Goal: Task Accomplishment & Management: Complete application form

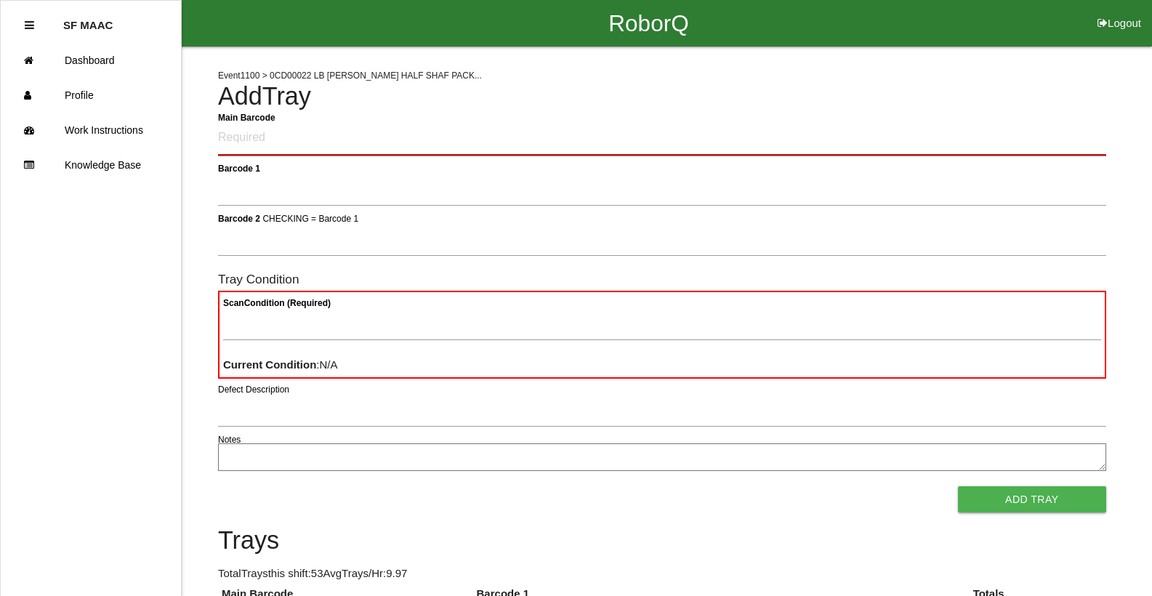
drag, startPoint x: 317, startPoint y: 130, endPoint x: 329, endPoint y: 131, distance: 11.7
click at [329, 131] on Barcode "Main Barcode" at bounding box center [662, 138] width 889 height 34
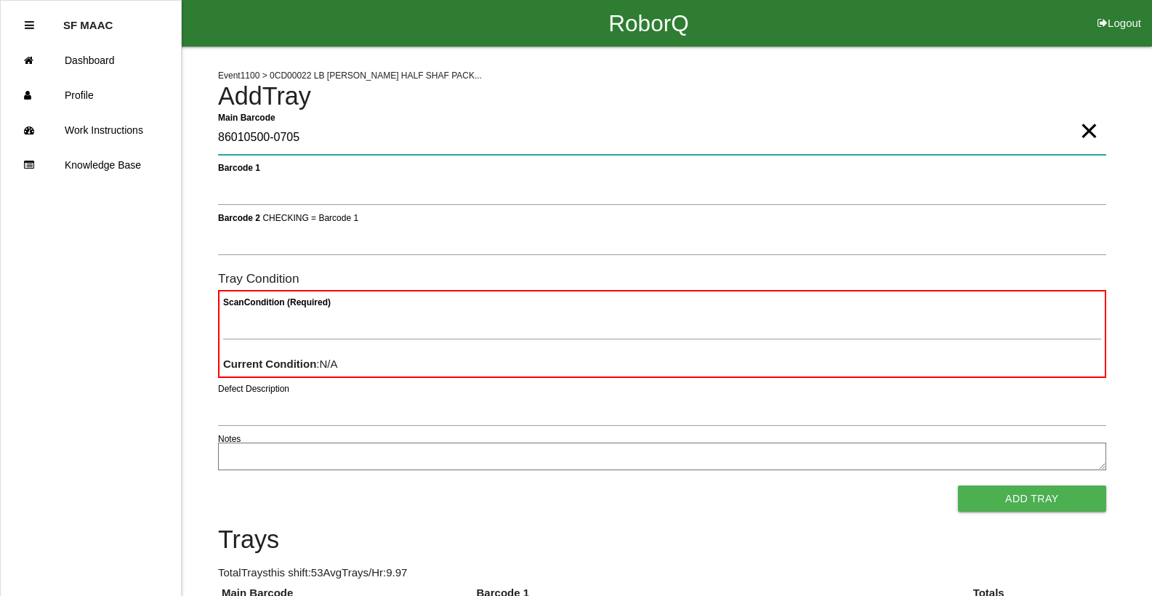
type Barcode "86010500-0705"
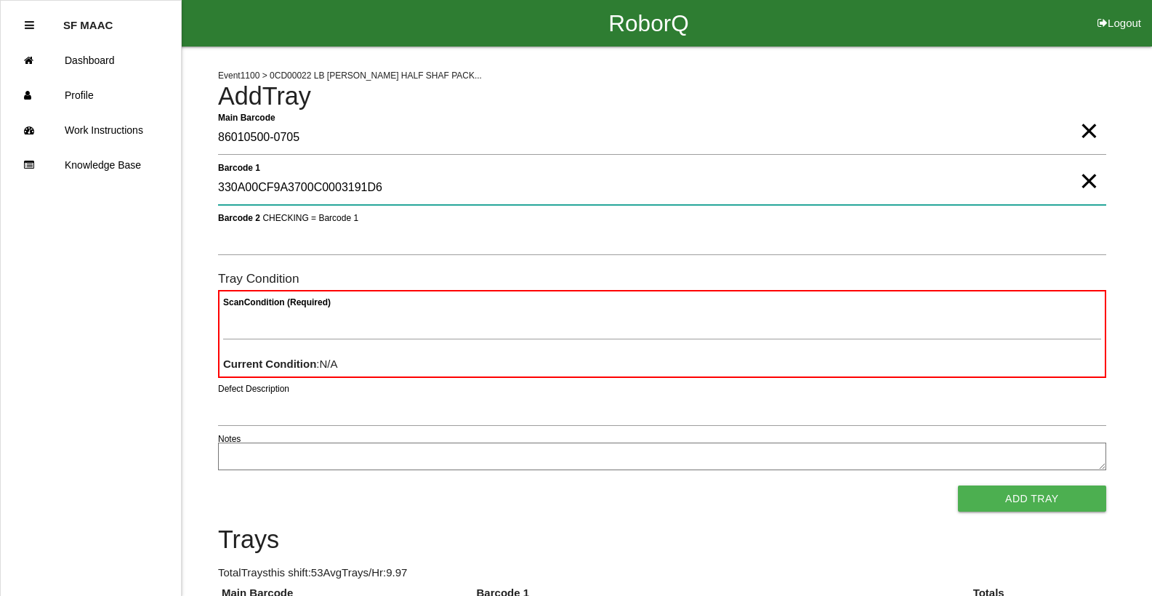
type 1 "330A00CF9A3700C0003191D6"
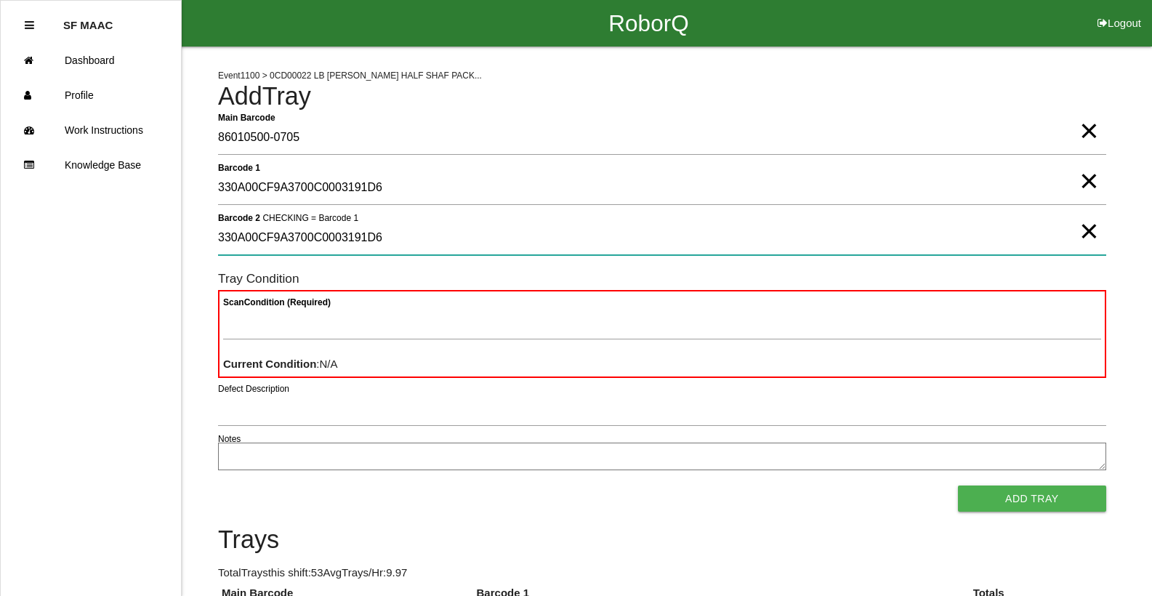
type 2 "330A00CF9A3700C0003191D6"
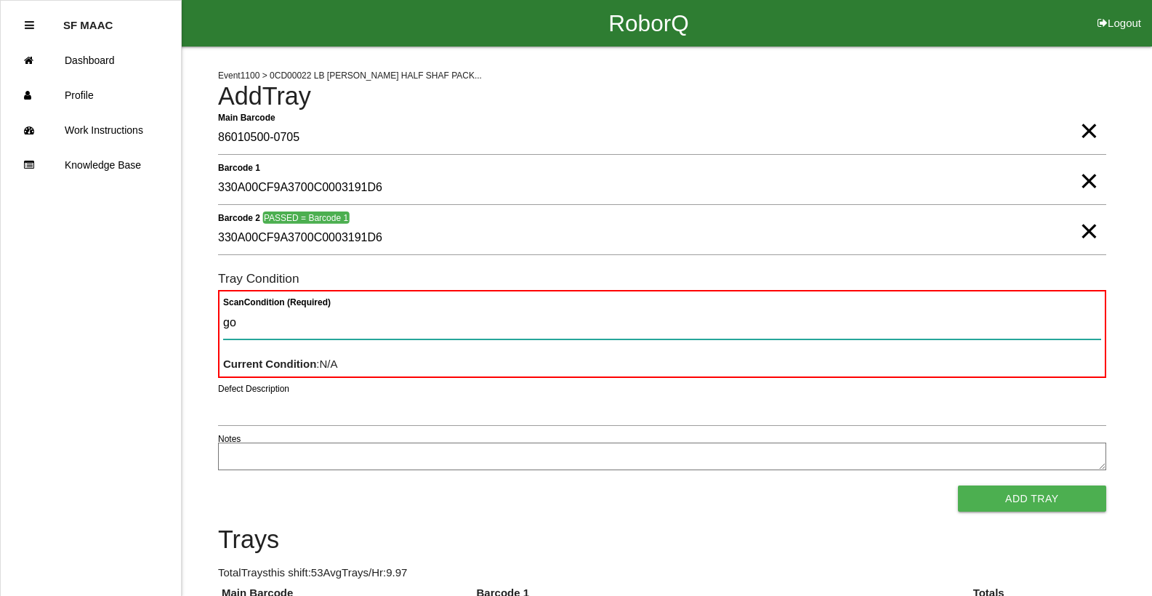
type Condition "goo"
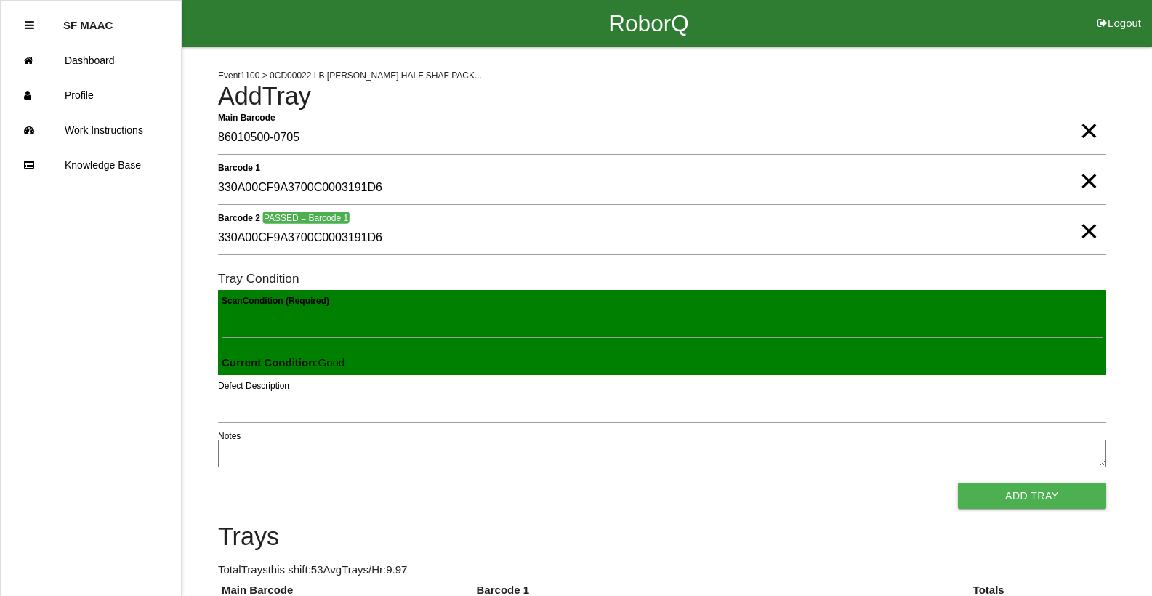
click at [958, 483] on button "Add Tray" at bounding box center [1032, 496] width 148 height 26
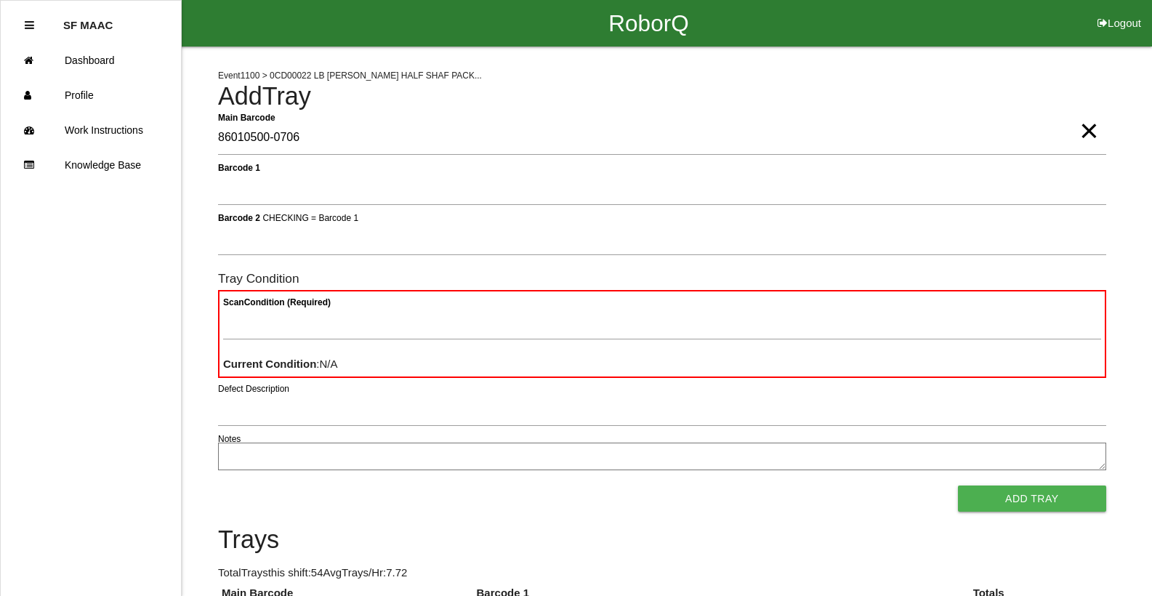
type Barcode "86010500-0706"
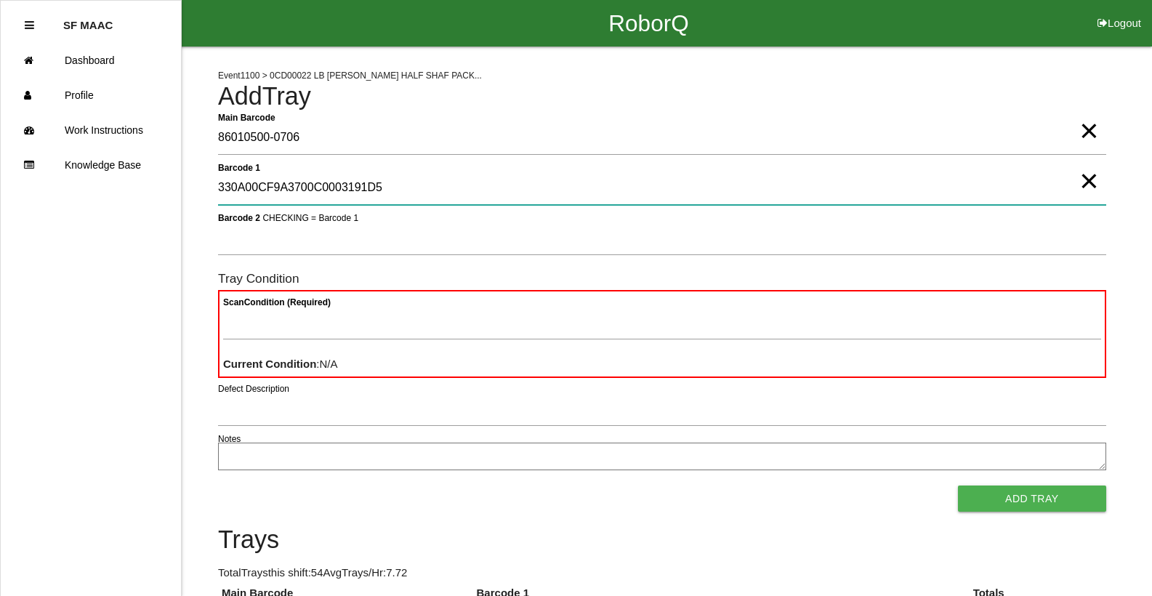
type 1 "330A00CF9A3700C0003191D5"
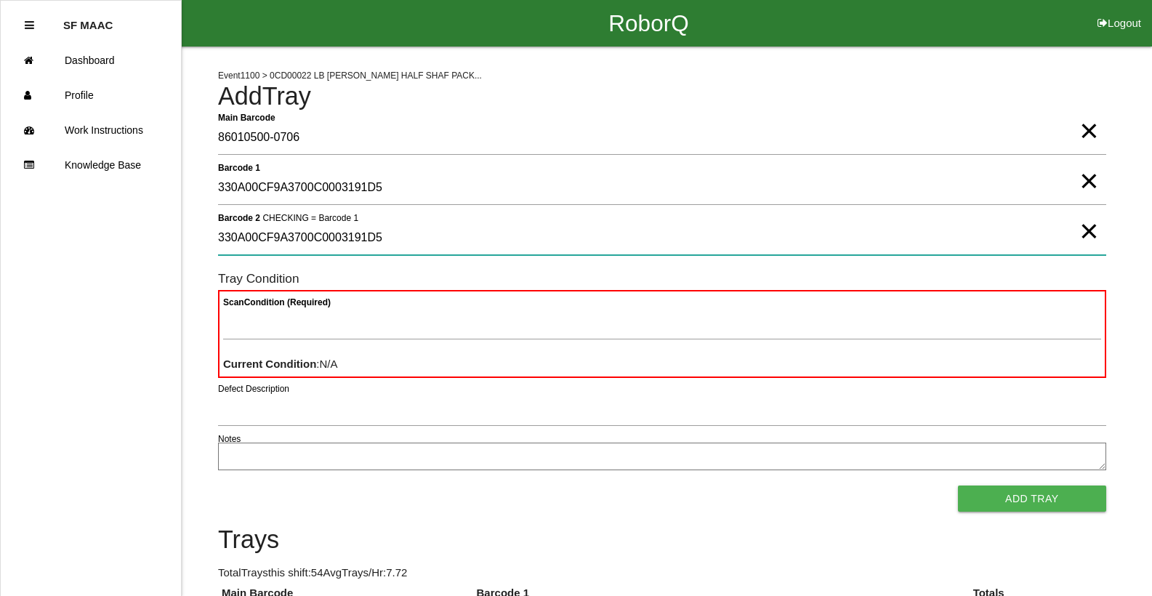
type 2 "330A00CF9A3700C0003191D5"
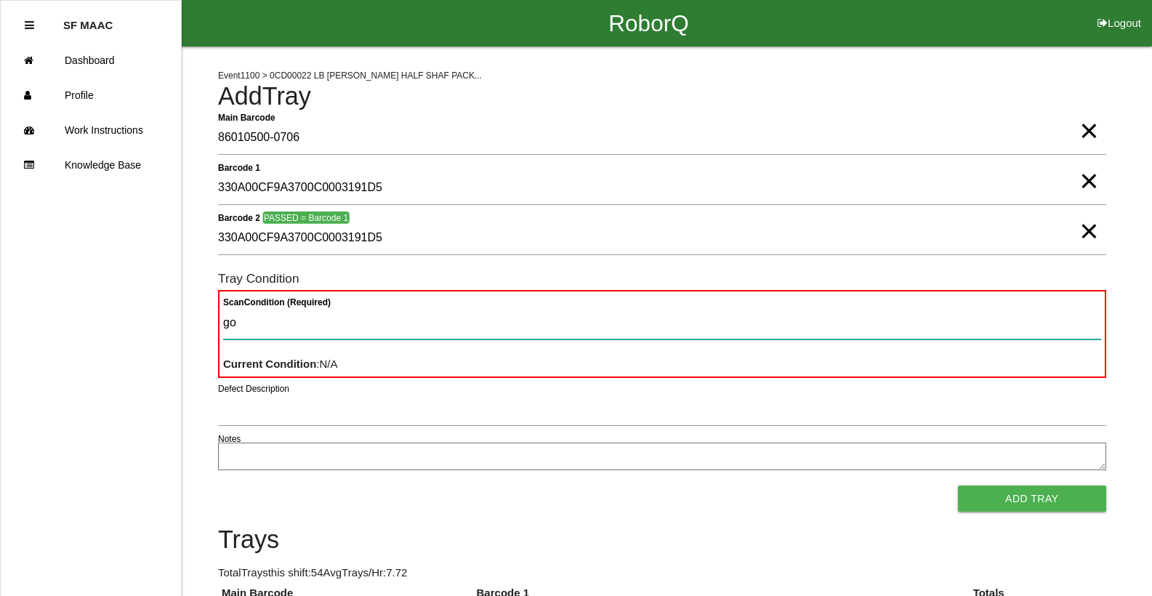
type Condition "goo"
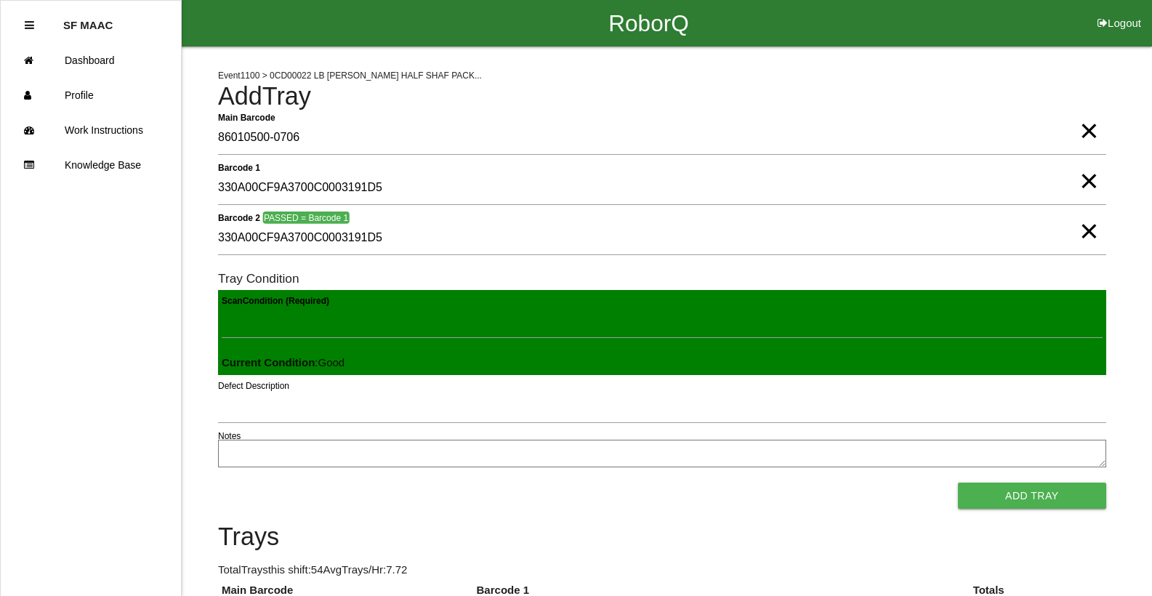
click at [958, 483] on button "Add Tray" at bounding box center [1032, 496] width 148 height 26
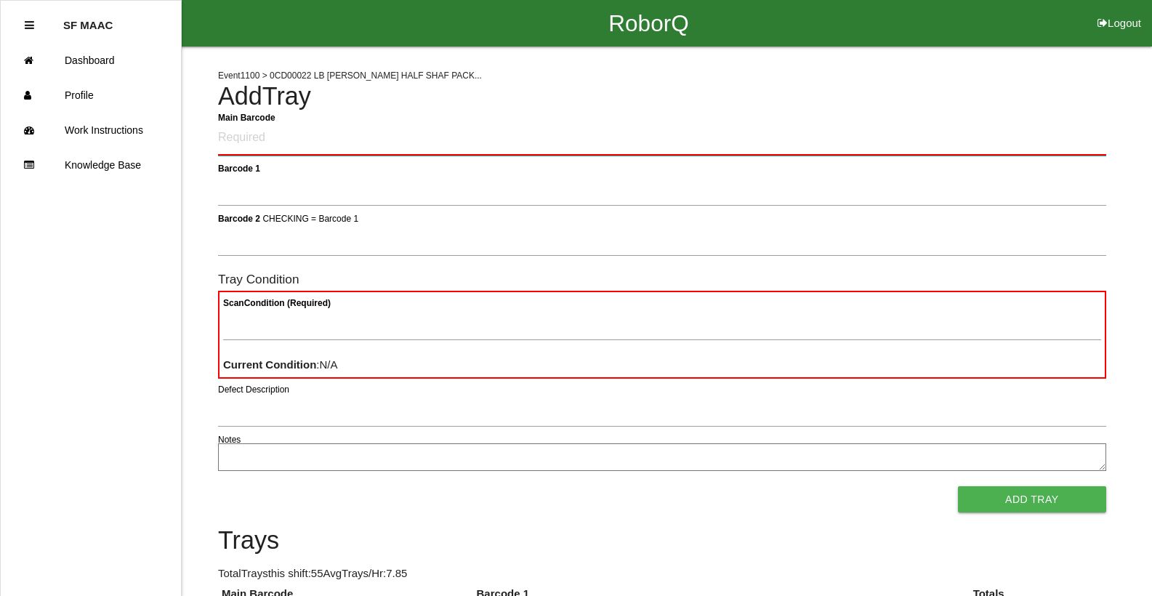
drag, startPoint x: 418, startPoint y: 183, endPoint x: 439, endPoint y: 146, distance: 42.7
click at [439, 146] on Barcode "Main Barcode" at bounding box center [662, 138] width 889 height 34
type Barcode "86010500-0707"
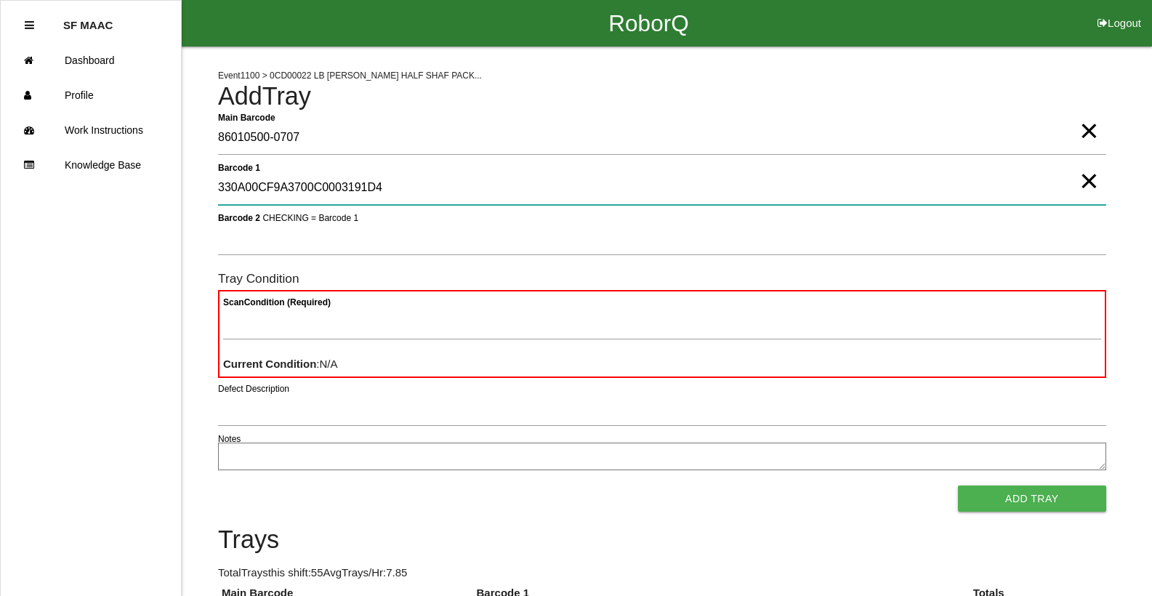
type 1 "330A00CF9A3700C0003191D4"
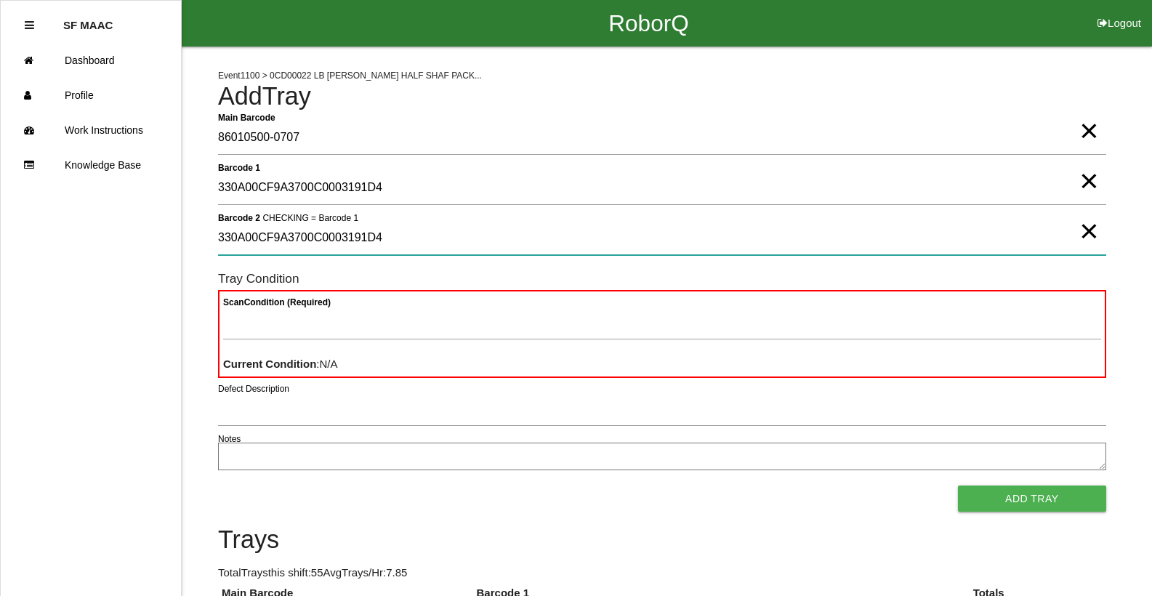
type 2 "330A00CF9A3700C0003191D4"
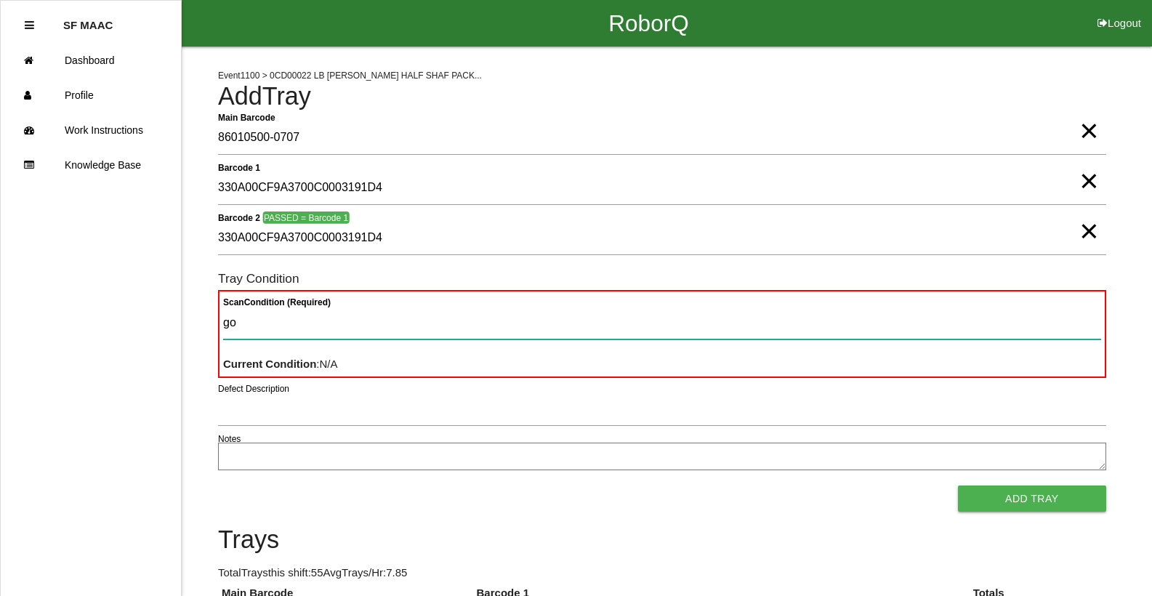
type Condition "goo"
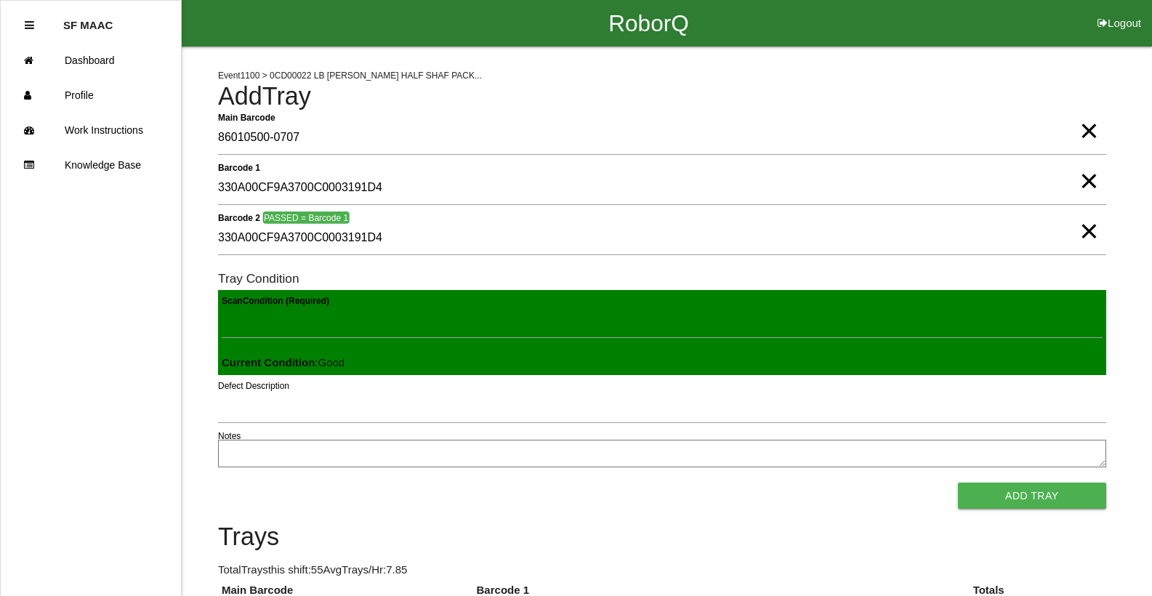
click button "Add Tray" at bounding box center [1032, 496] width 148 height 26
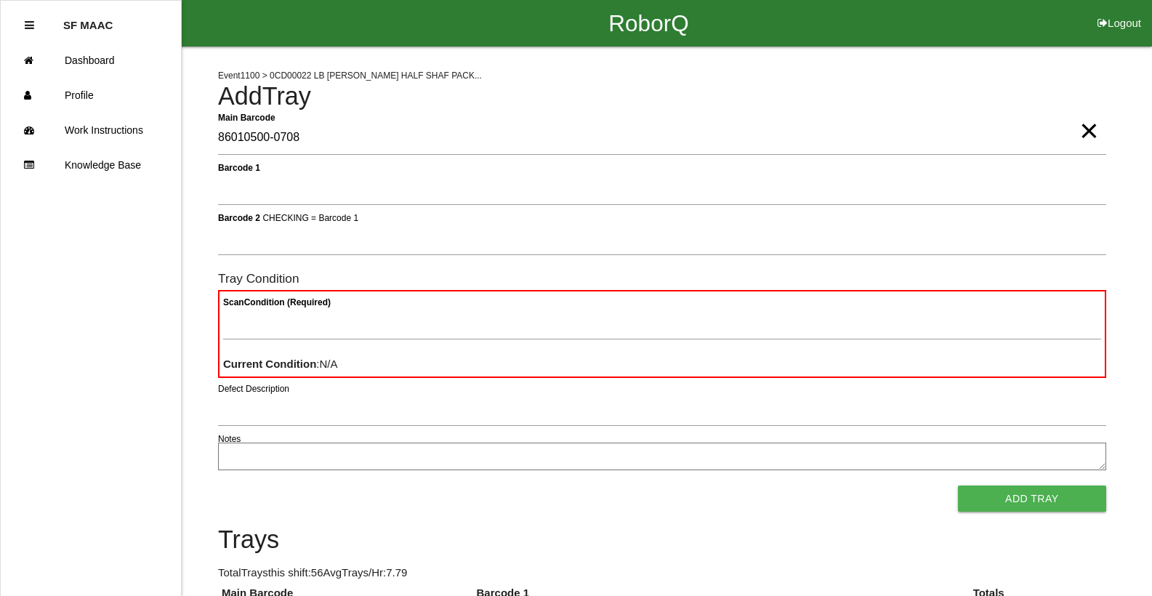
type Barcode "86010500-0708"
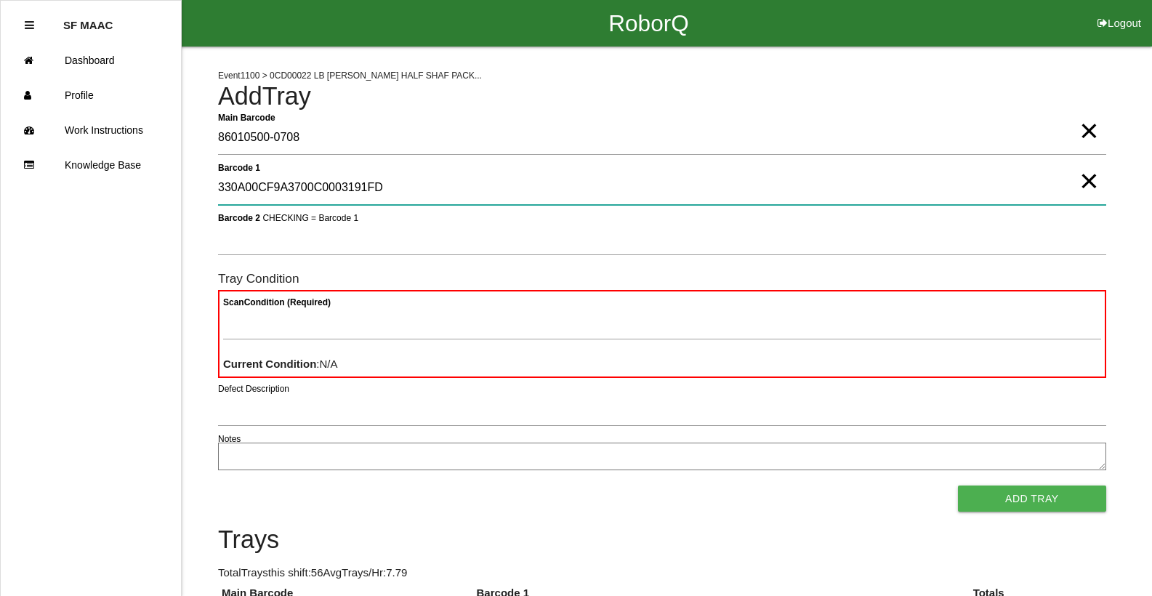
type 1 "330A00CF9A3700C0003191FD"
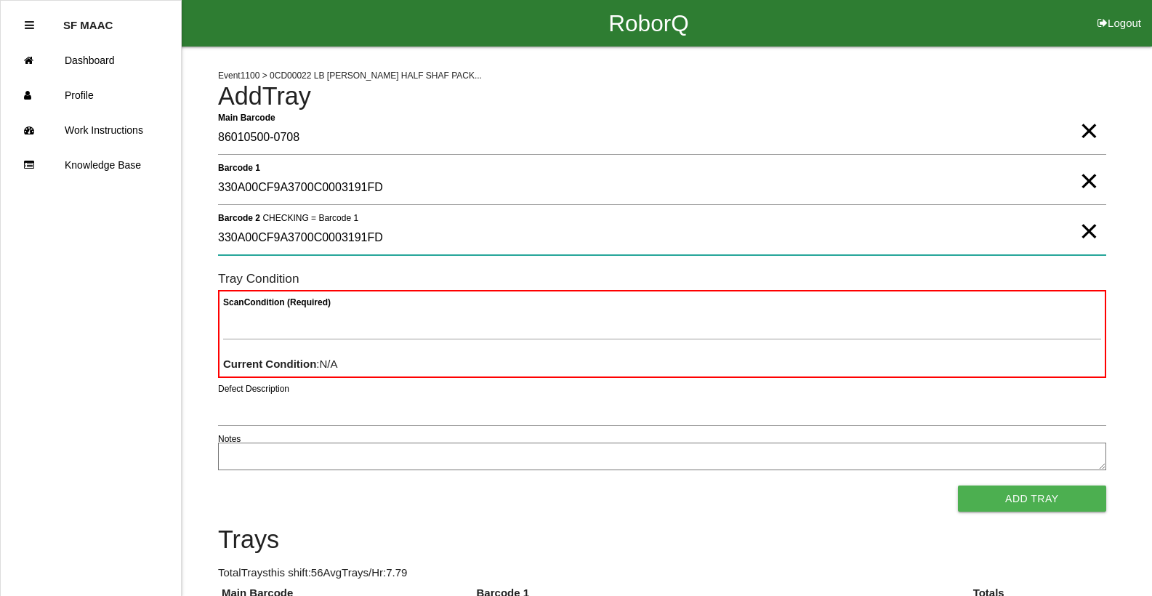
type 2 "330A00CF9A3700C0003191FD"
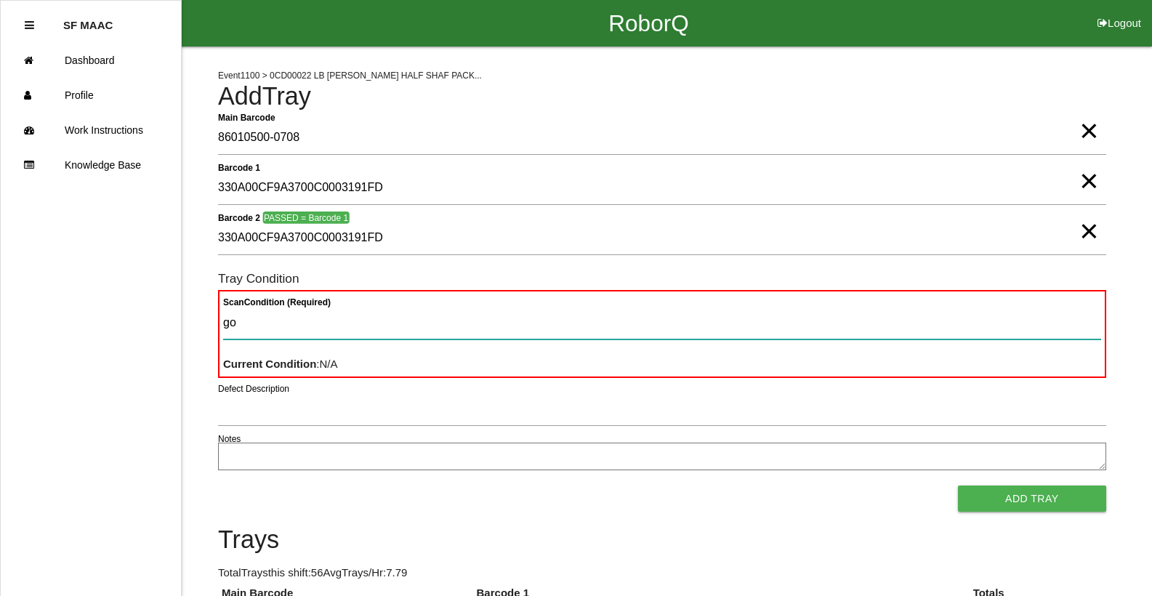
type Condition "goo"
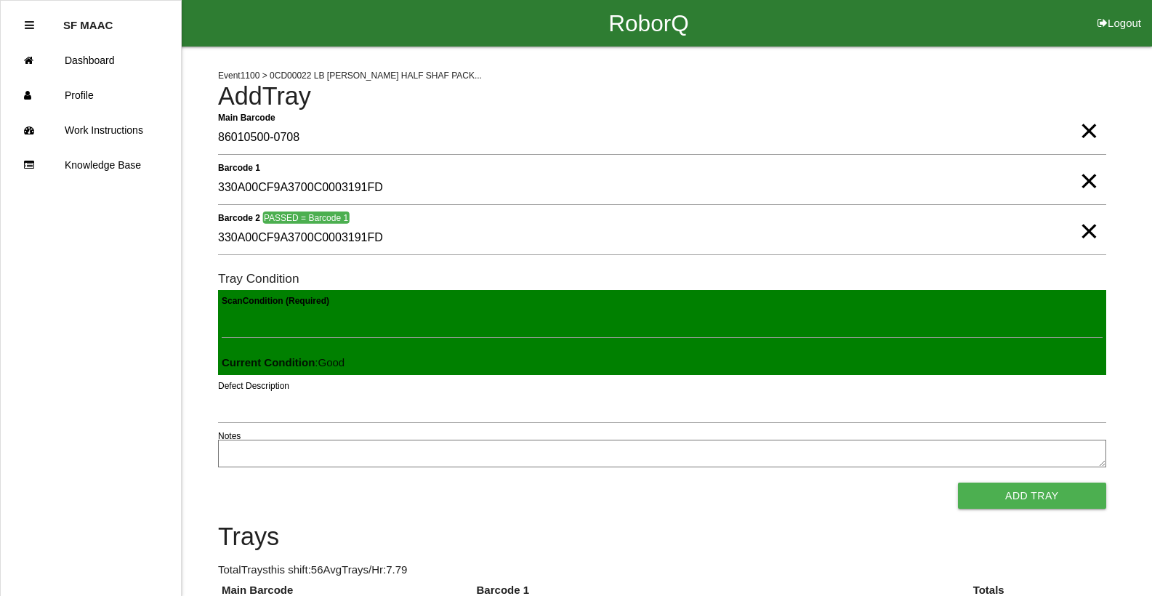
click at [958, 483] on button "Add Tray" at bounding box center [1032, 496] width 148 height 26
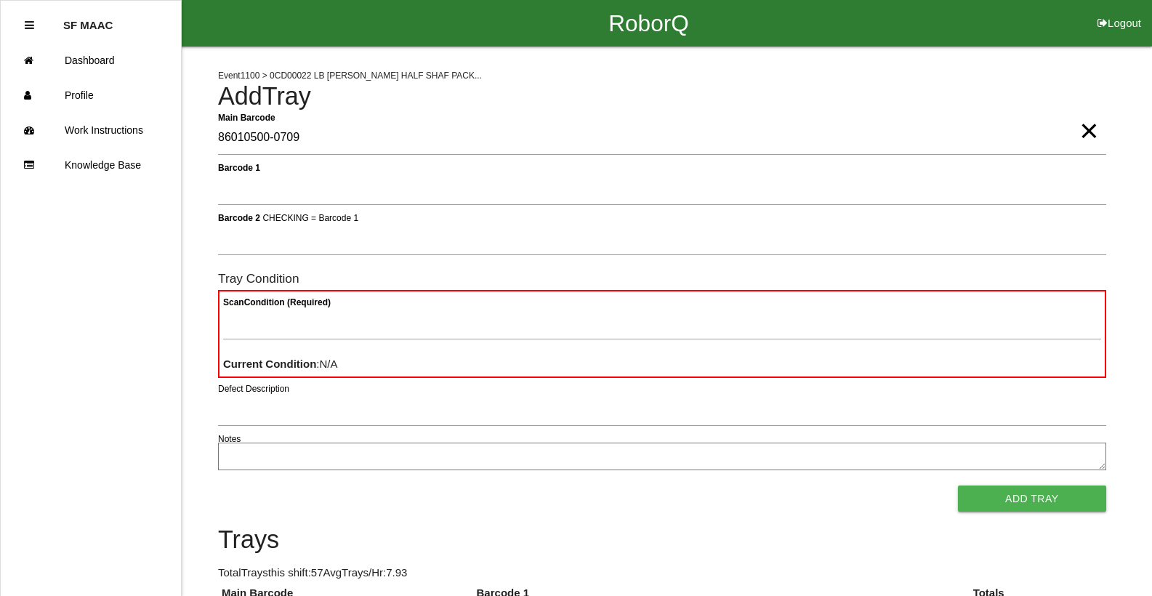
type Barcode "86010500-0709"
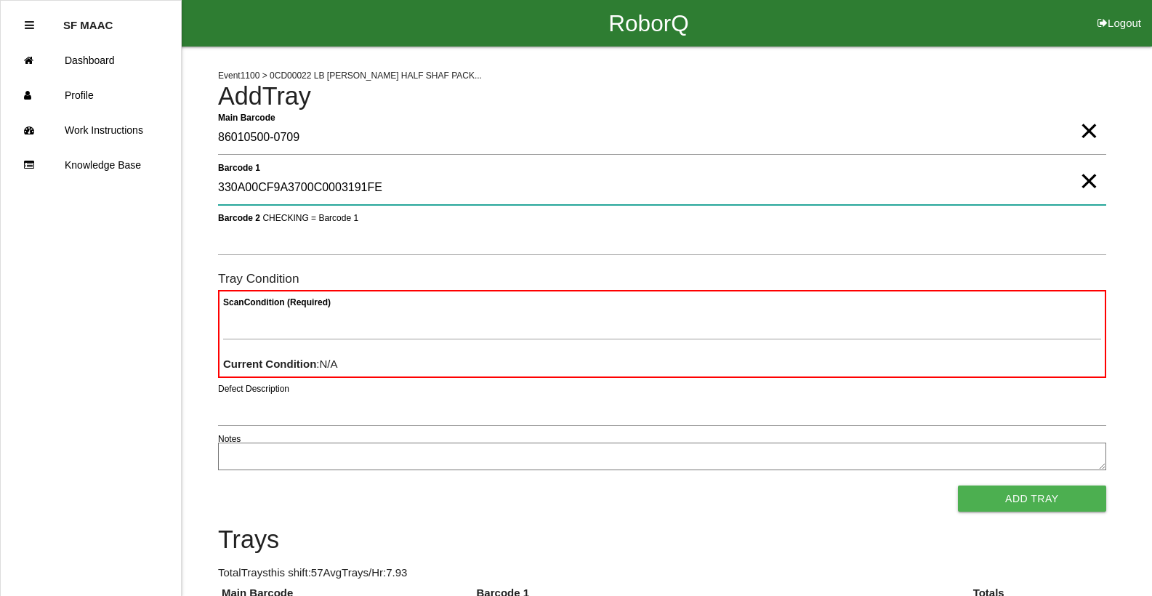
type 1 "330A00CF9A3700C0003191FE"
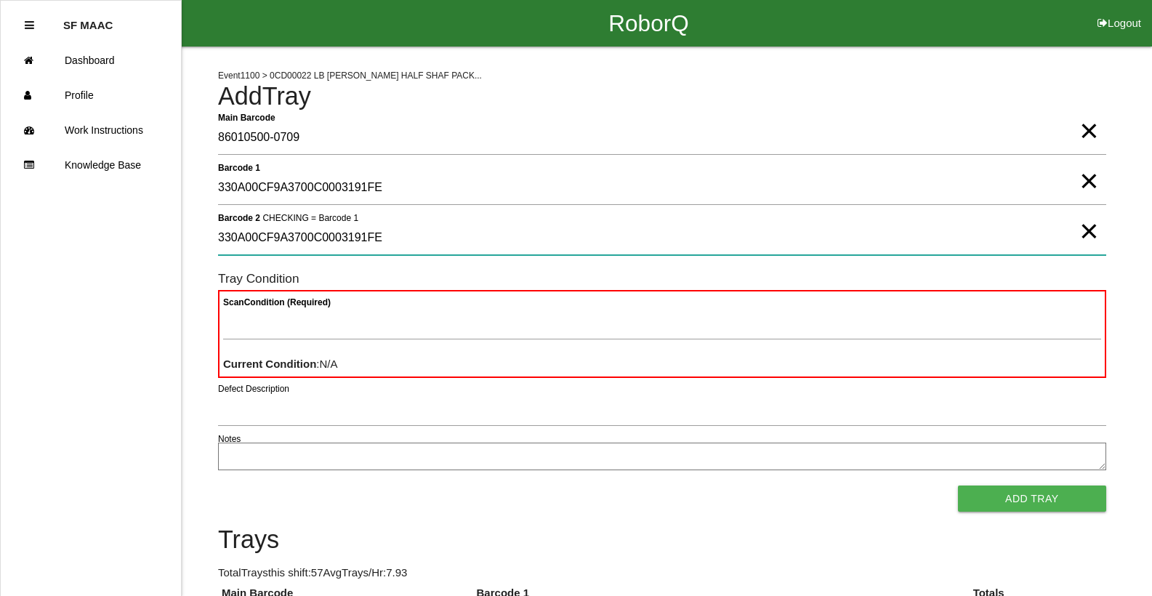
type 2 "330A00CF9A3700C0003191FE"
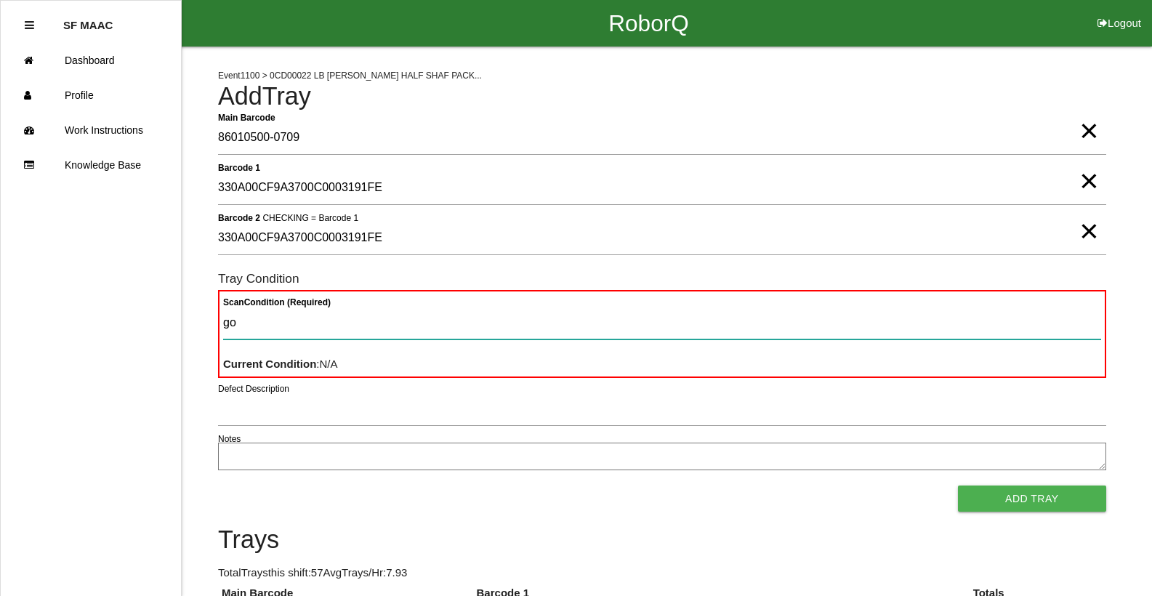
type Condition "goo"
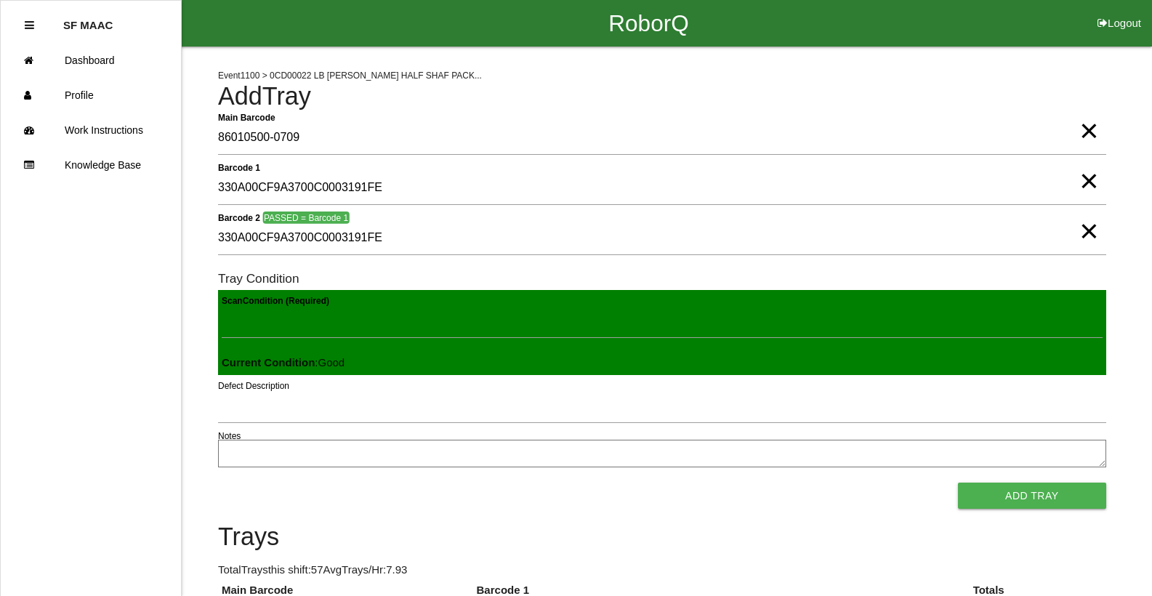
click at [958, 483] on button "Add Tray" at bounding box center [1032, 496] width 148 height 26
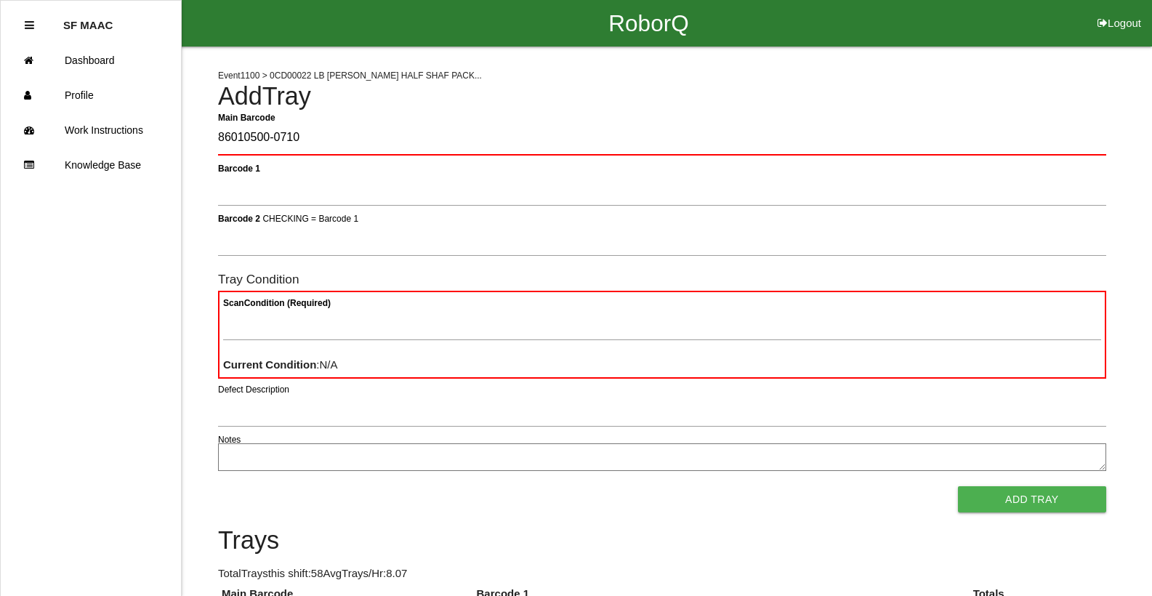
type Barcode "86010500-0710"
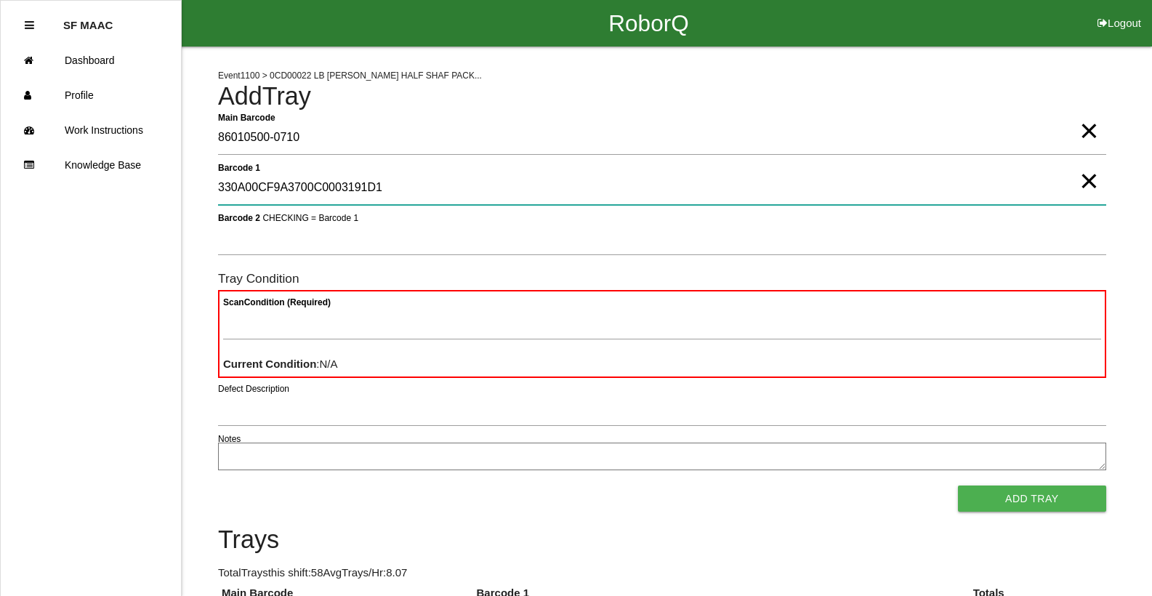
type 1 "330A00CF9A3700C0003191D1"
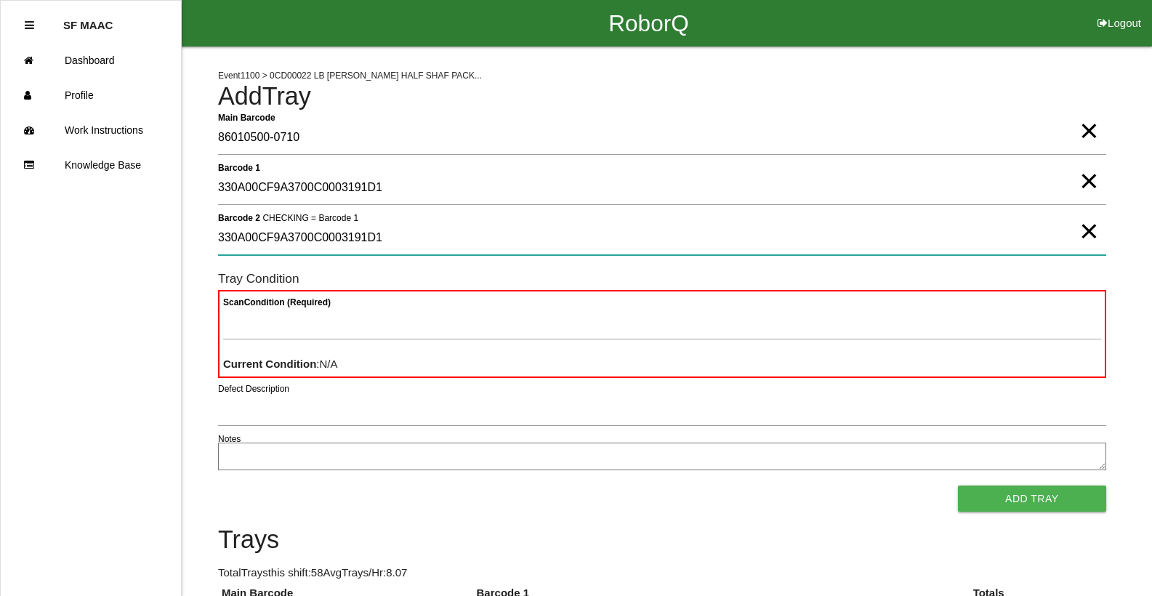
type 2 "330A00CF9A3700C0003191D1"
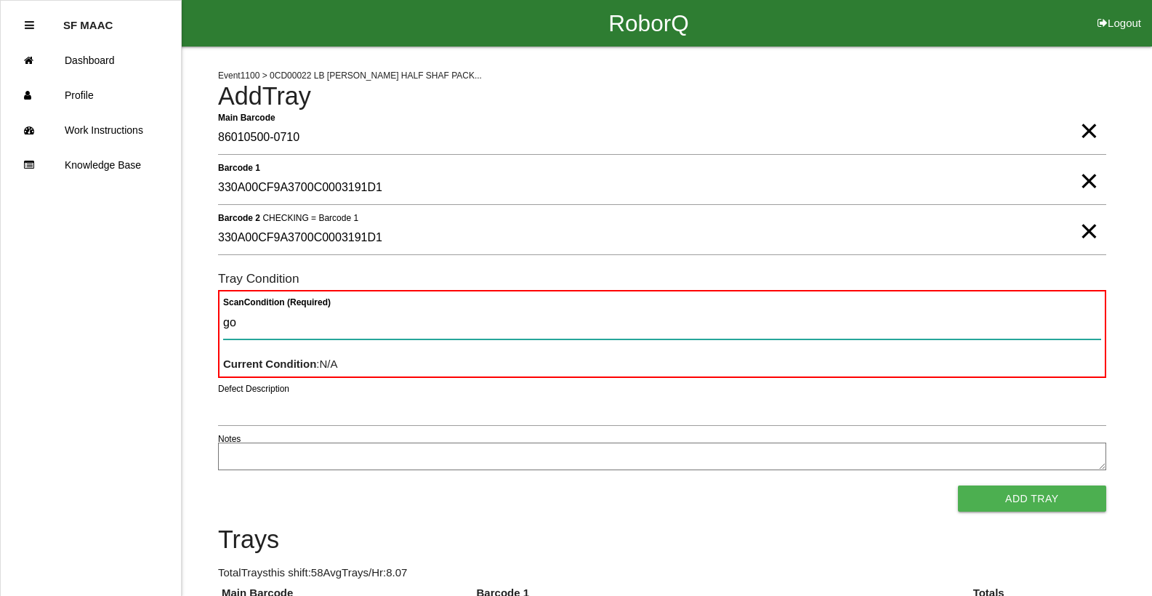
type Condition "goo"
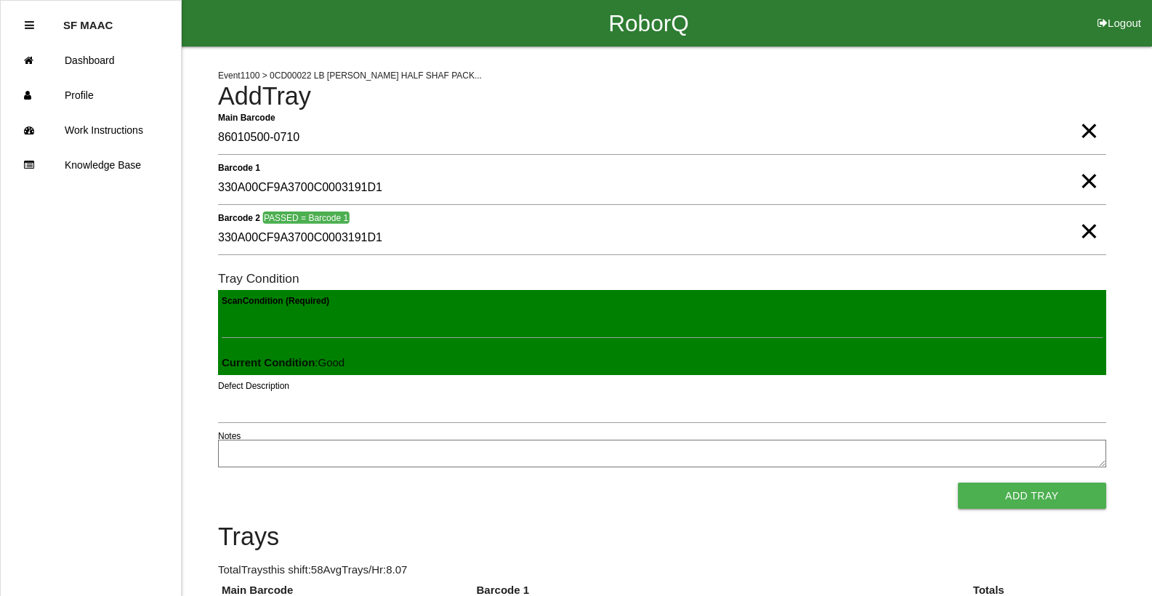
click at [958, 483] on button "Add Tray" at bounding box center [1032, 496] width 148 height 26
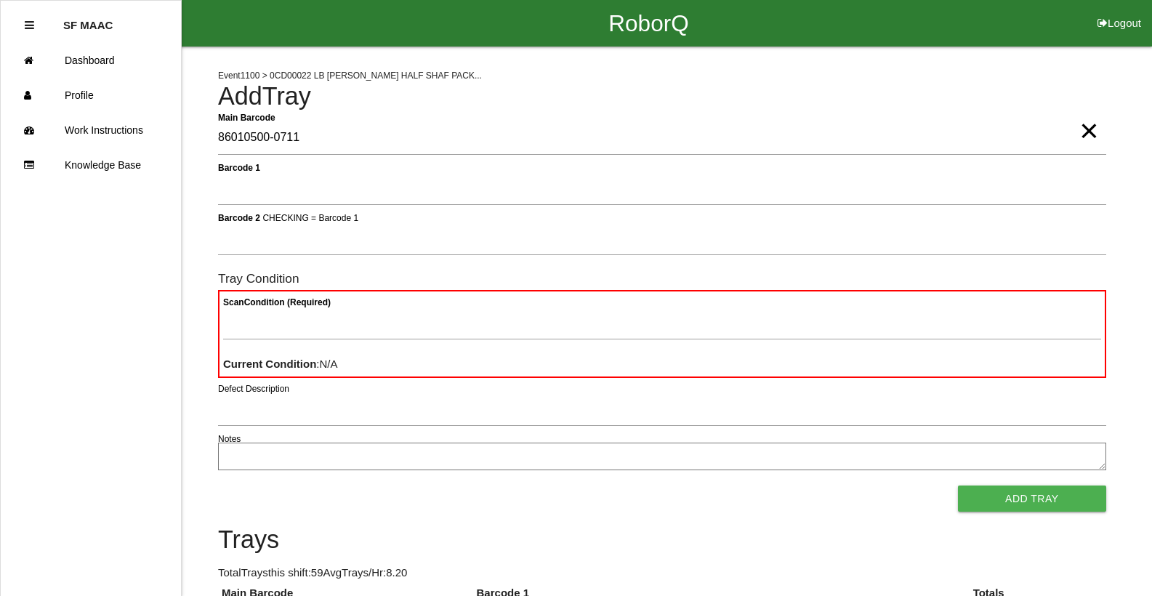
type Barcode "86010500-0711"
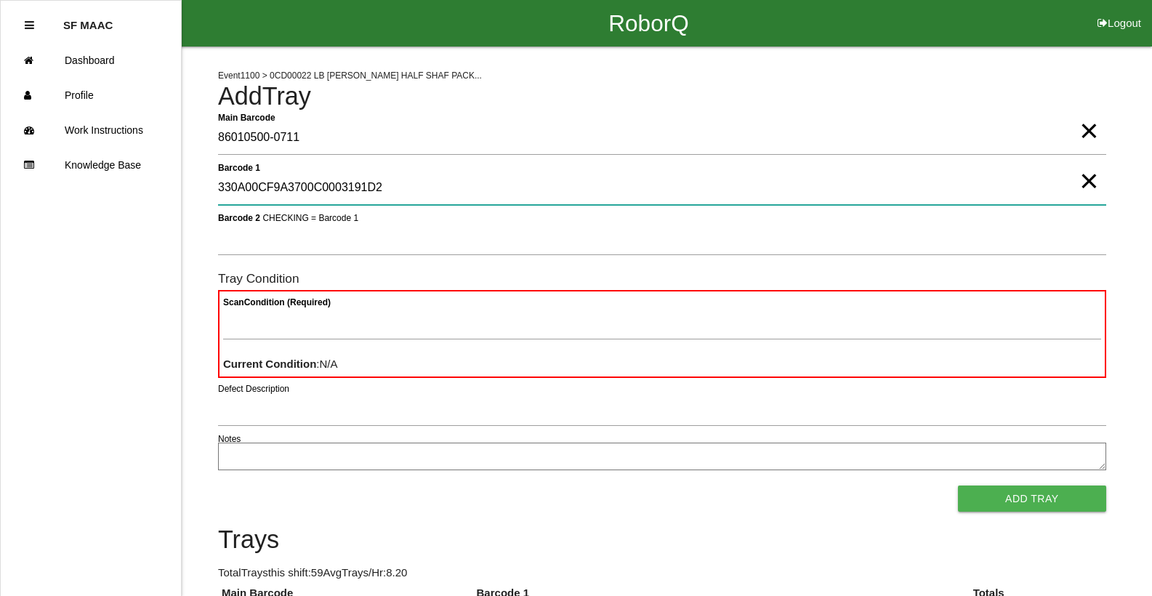
type 1 "330A00CF9A3700C0003191D2"
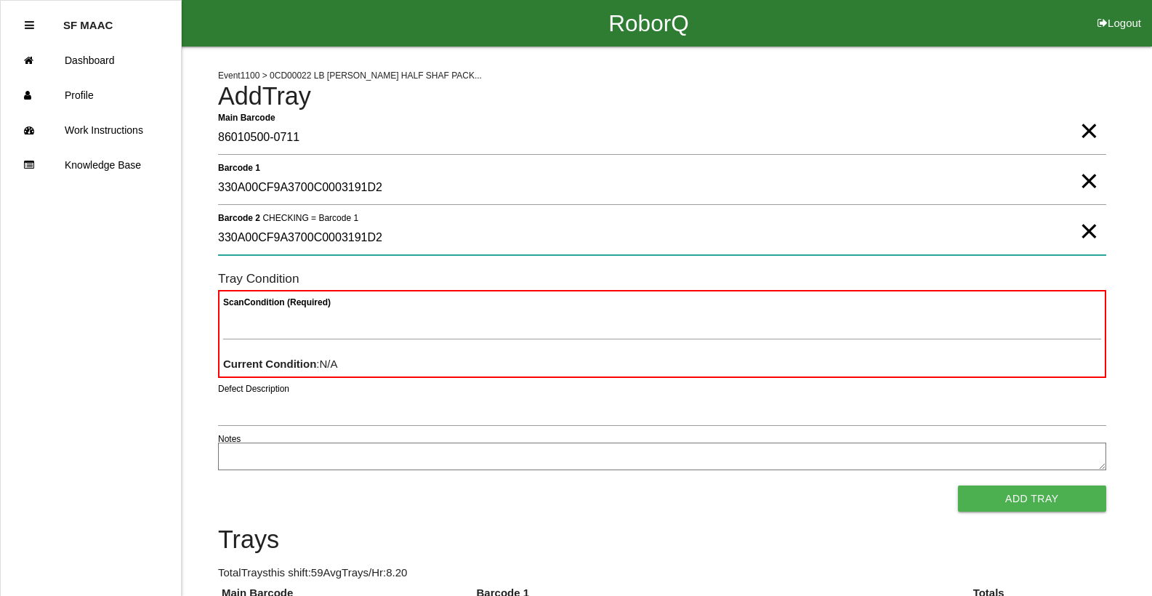
type 2 "330A00CF9A3700C0003191D2"
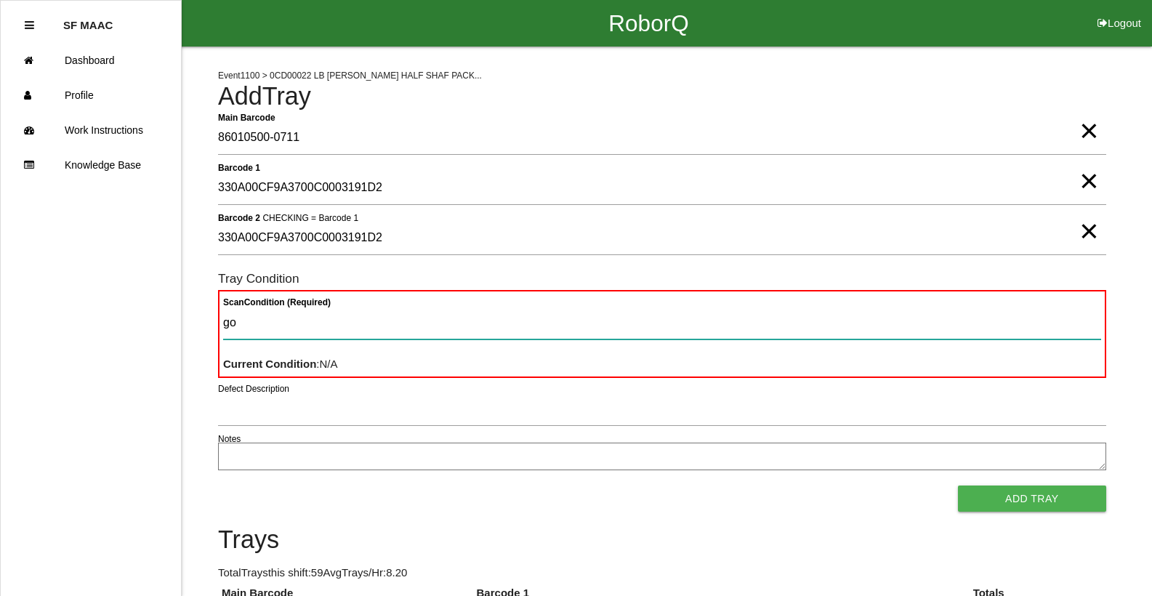
type Condition "goo"
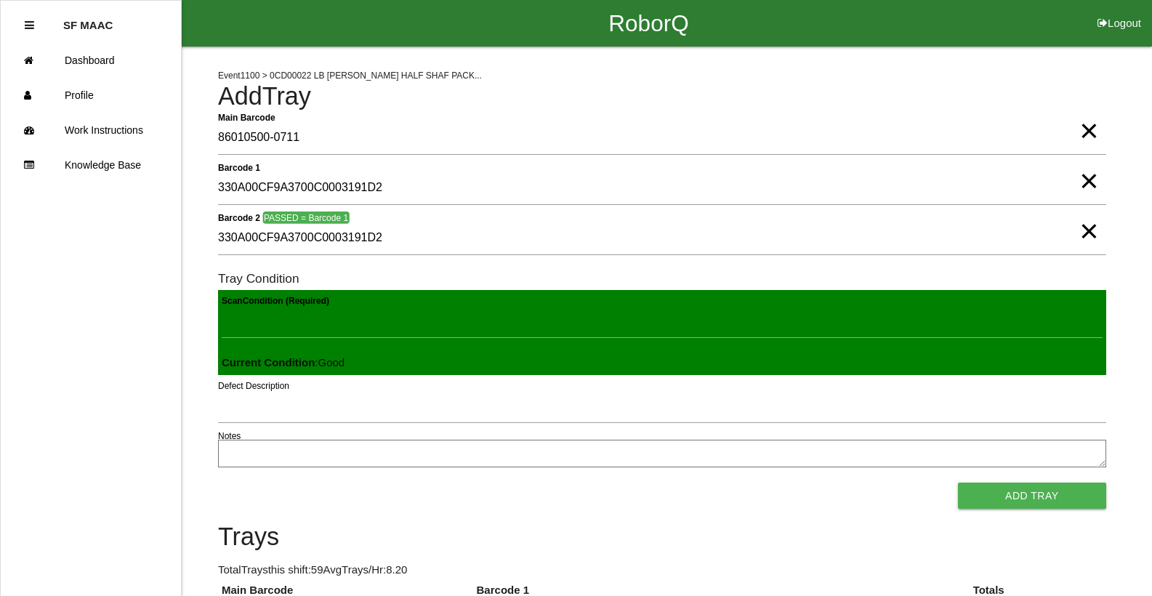
click at [958, 483] on button "Add Tray" at bounding box center [1032, 496] width 148 height 26
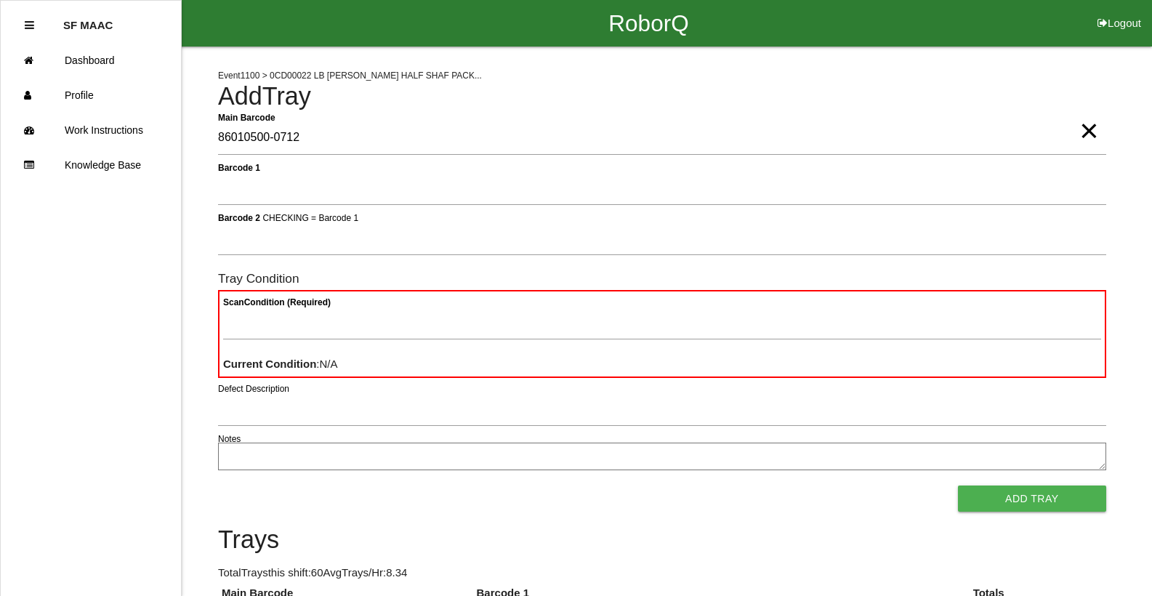
type Barcode "86010500-0712"
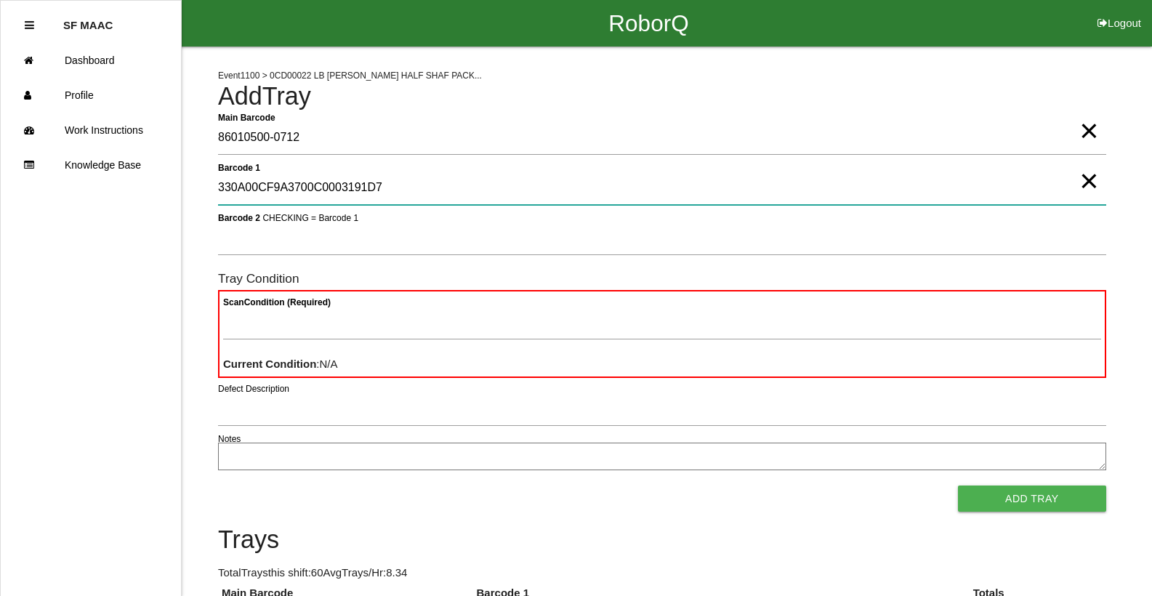
type 1 "330A00CF9A3700C0003191D7"
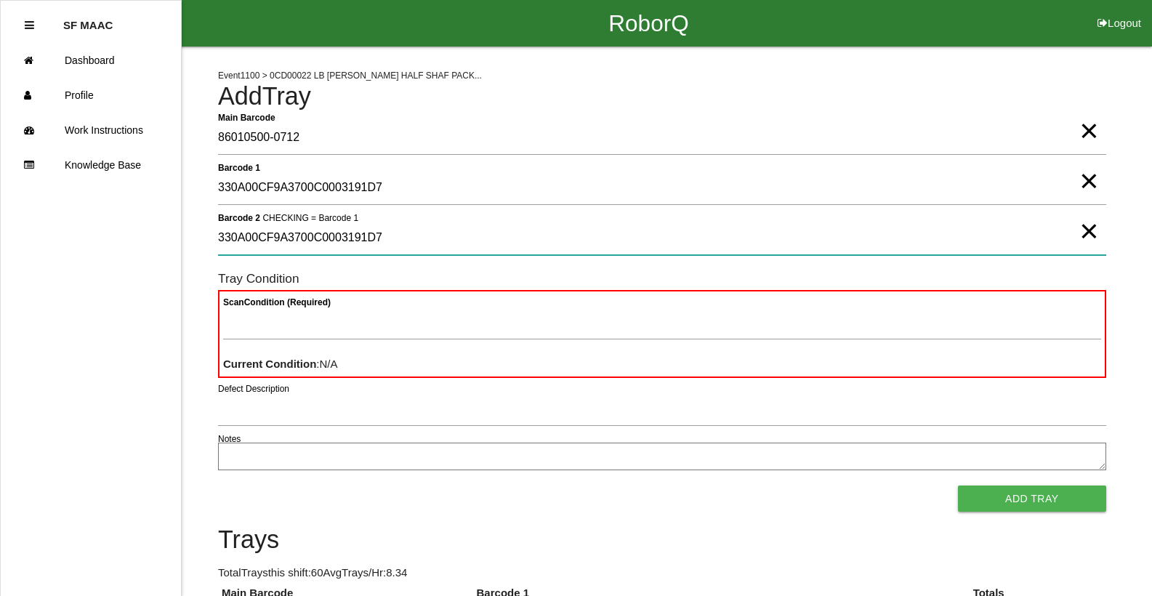
type 2 "330A00CF9A3700C0003191D7"
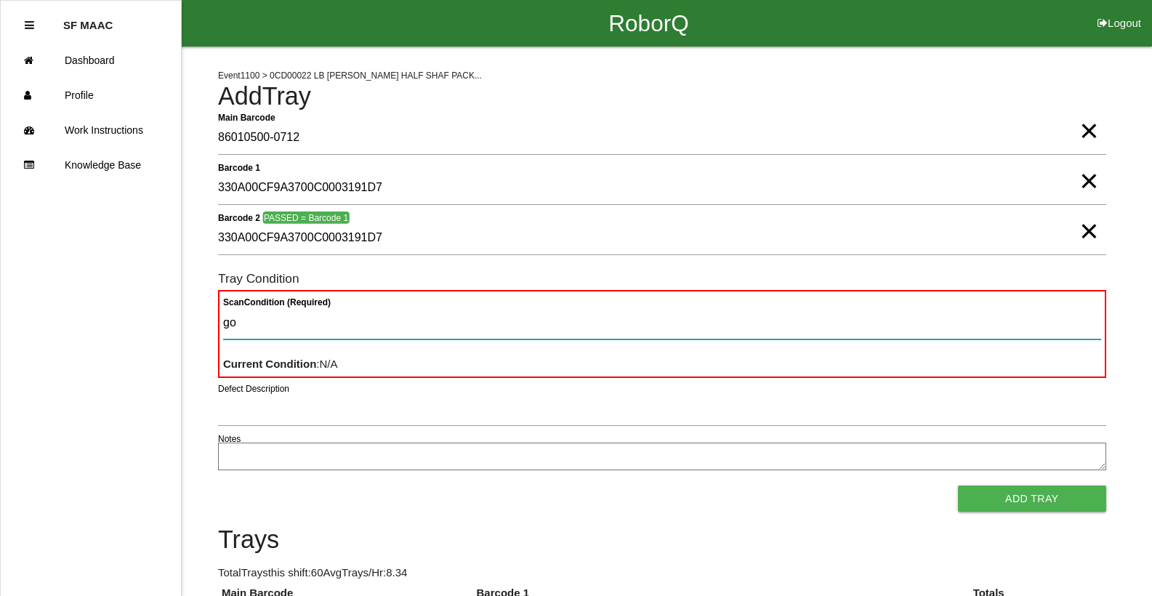
type Condition "goo"
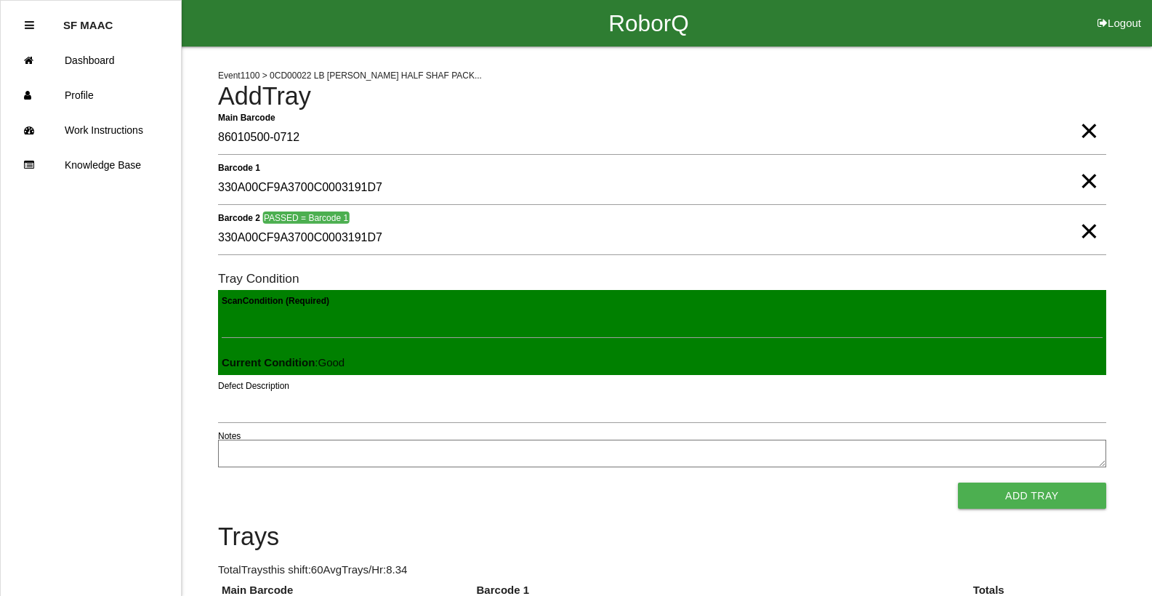
click button "Add Tray" at bounding box center [1032, 496] width 148 height 26
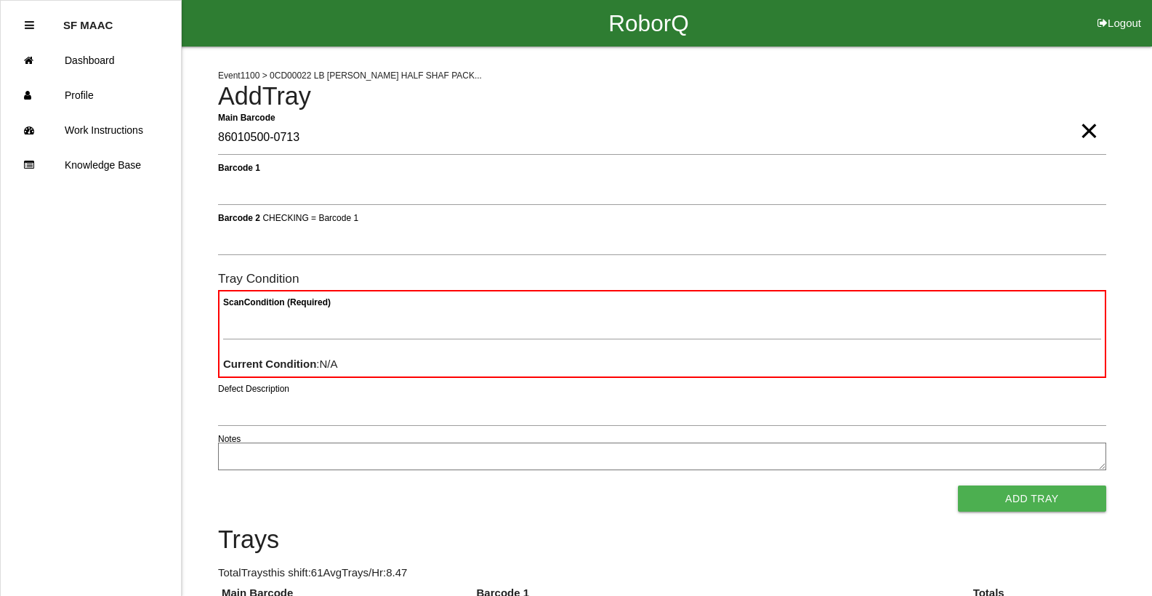
type Barcode "86010500-0713"
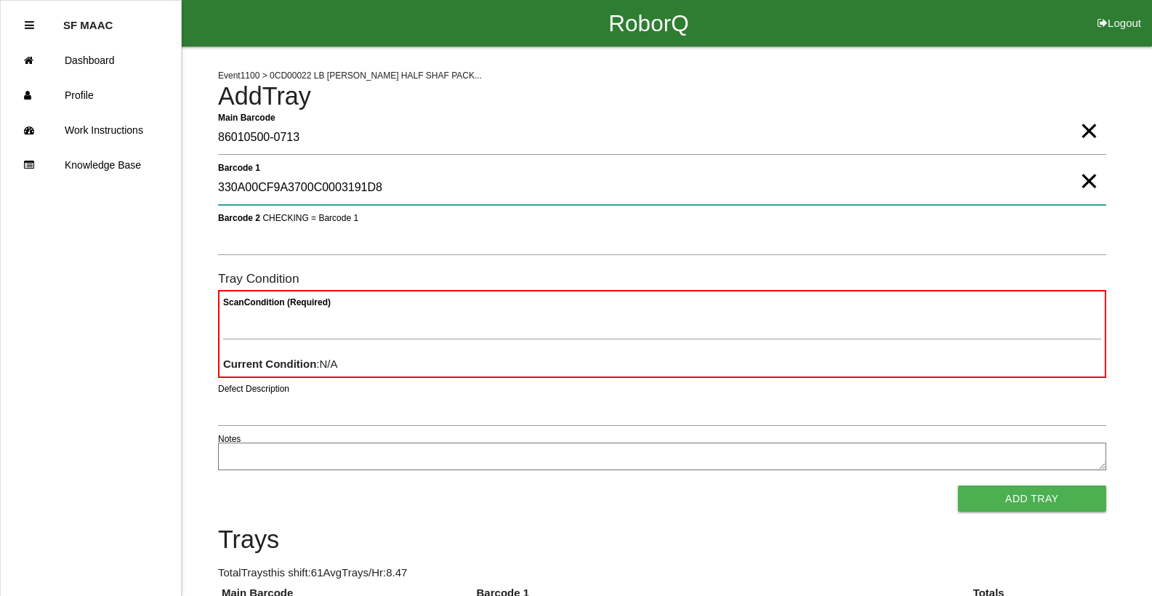
type 1 "330A00CF9A3700C0003191D8"
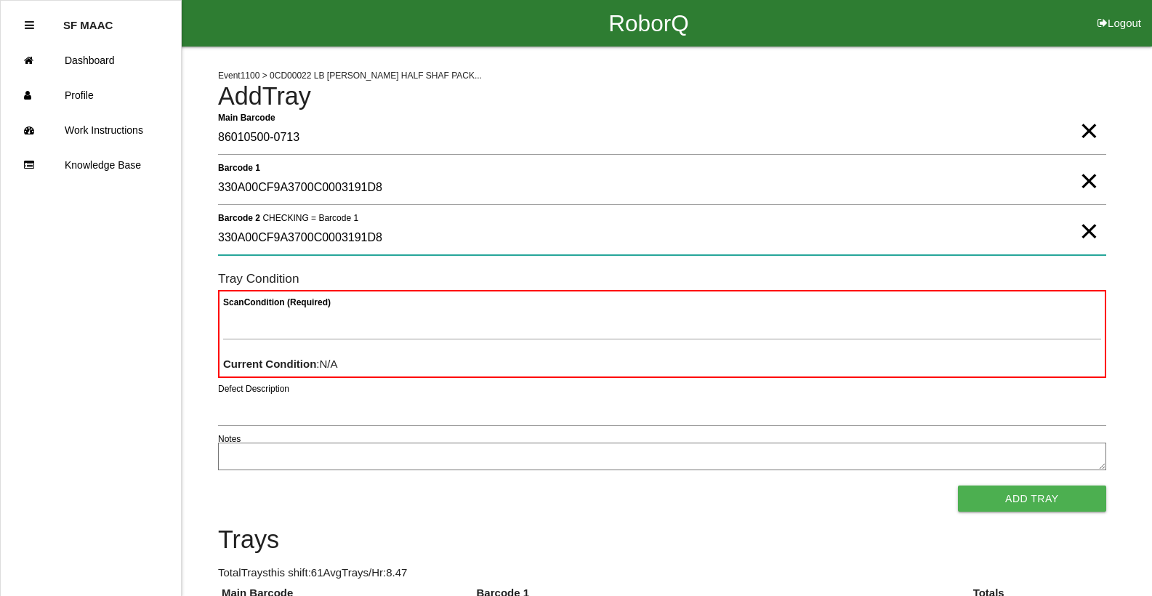
type 2 "330A00CF9A3700C0003191D8"
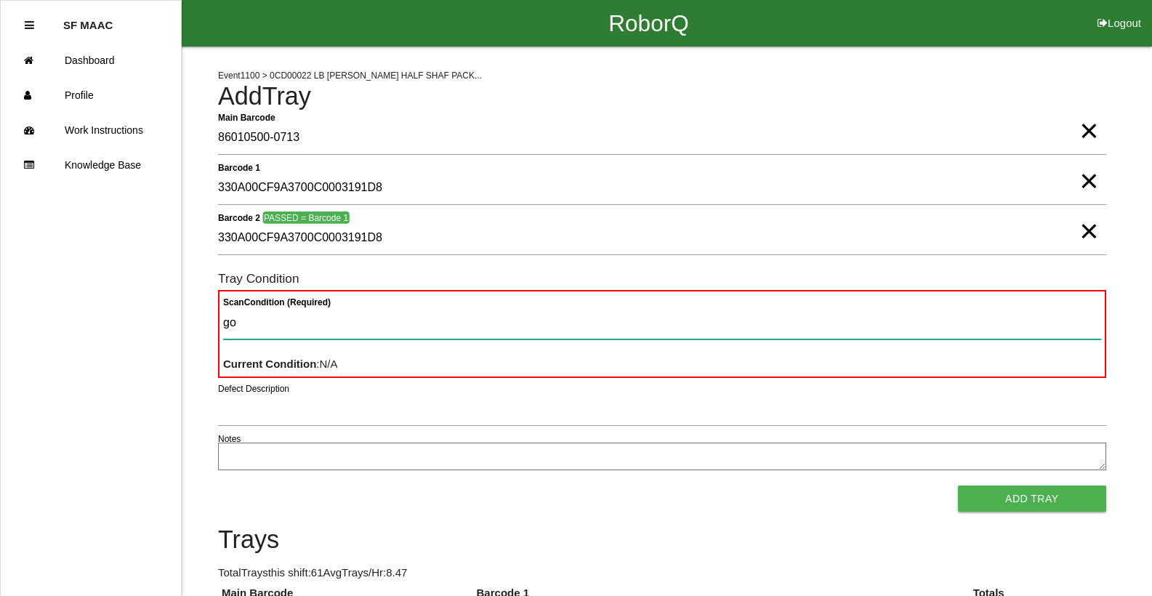
type Condition "goo"
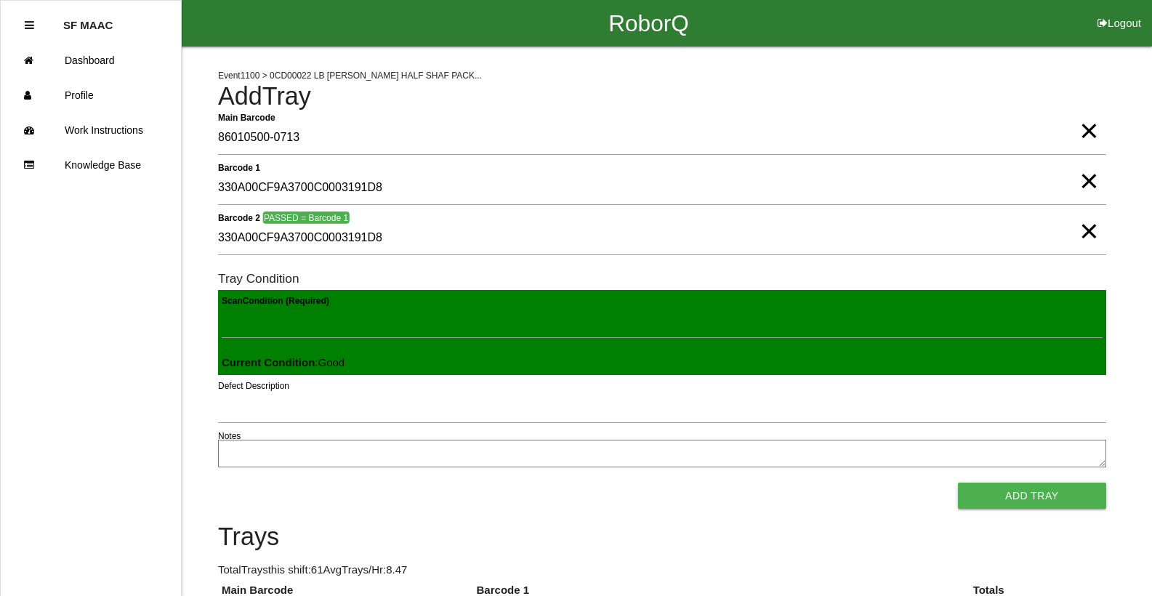
click button "Add Tray" at bounding box center [1032, 496] width 148 height 26
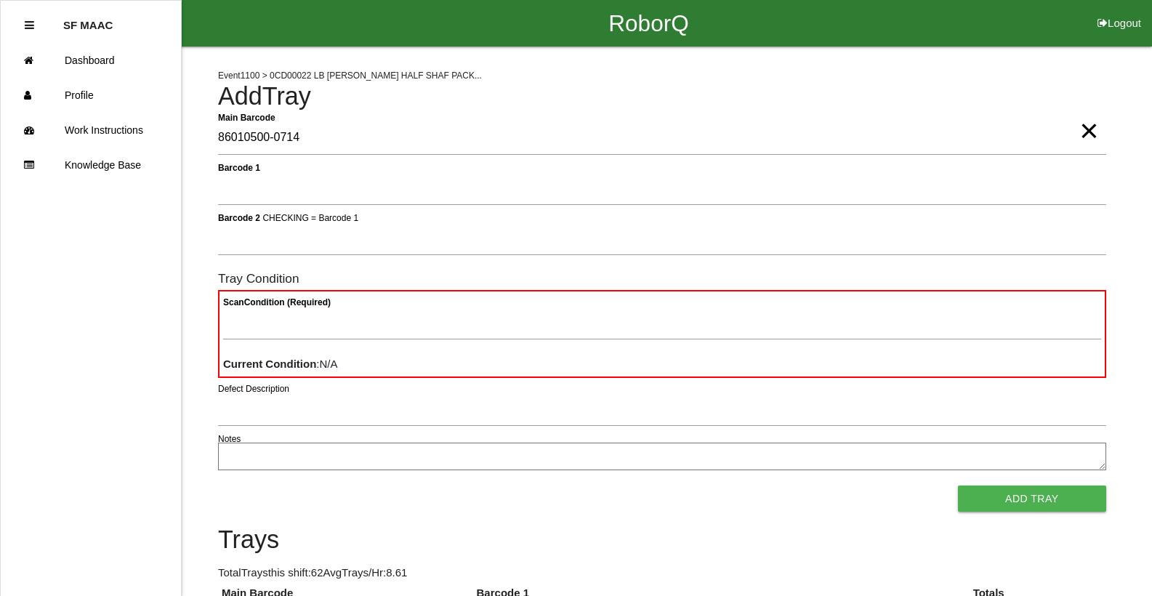
type Barcode "86010500-0714"
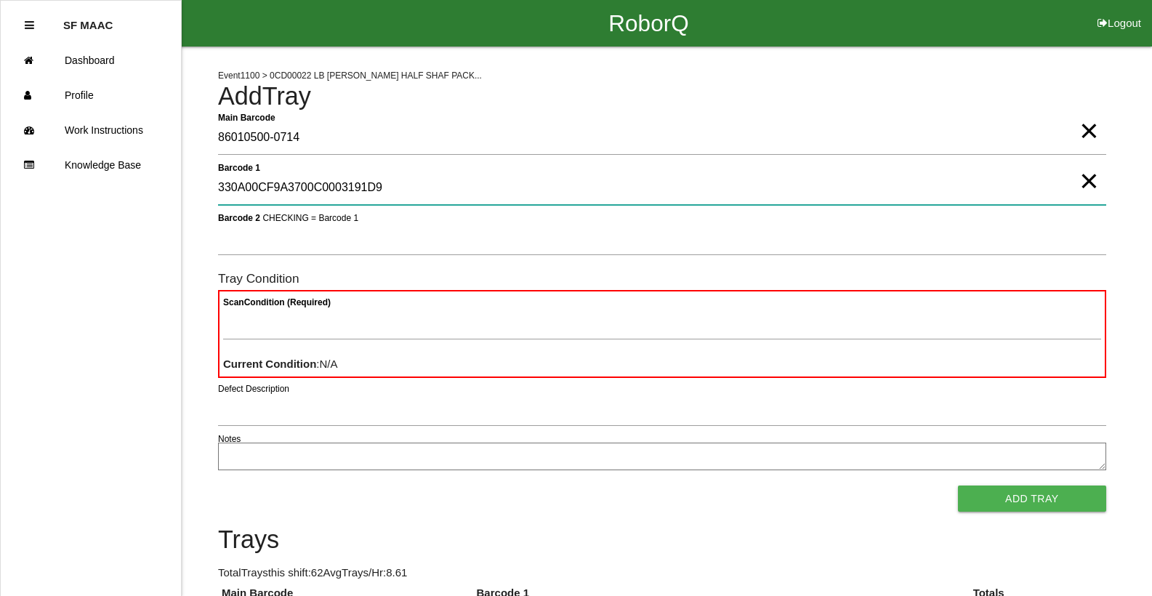
type 1 "330A00CF9A3700C0003191D9"
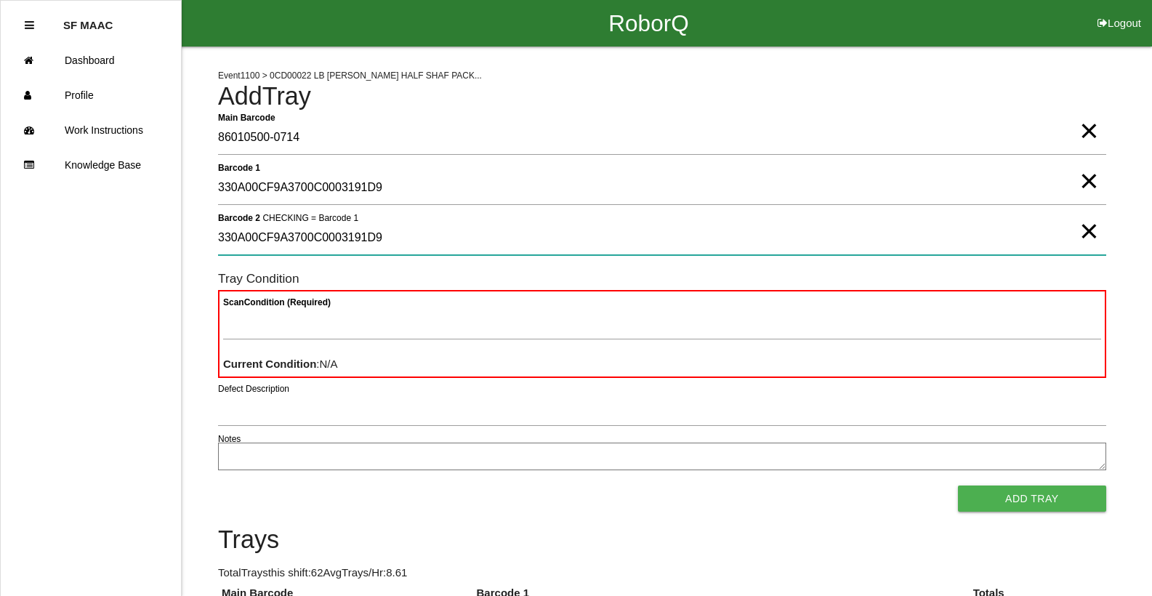
type 2 "330A00CF9A3700C0003191D9"
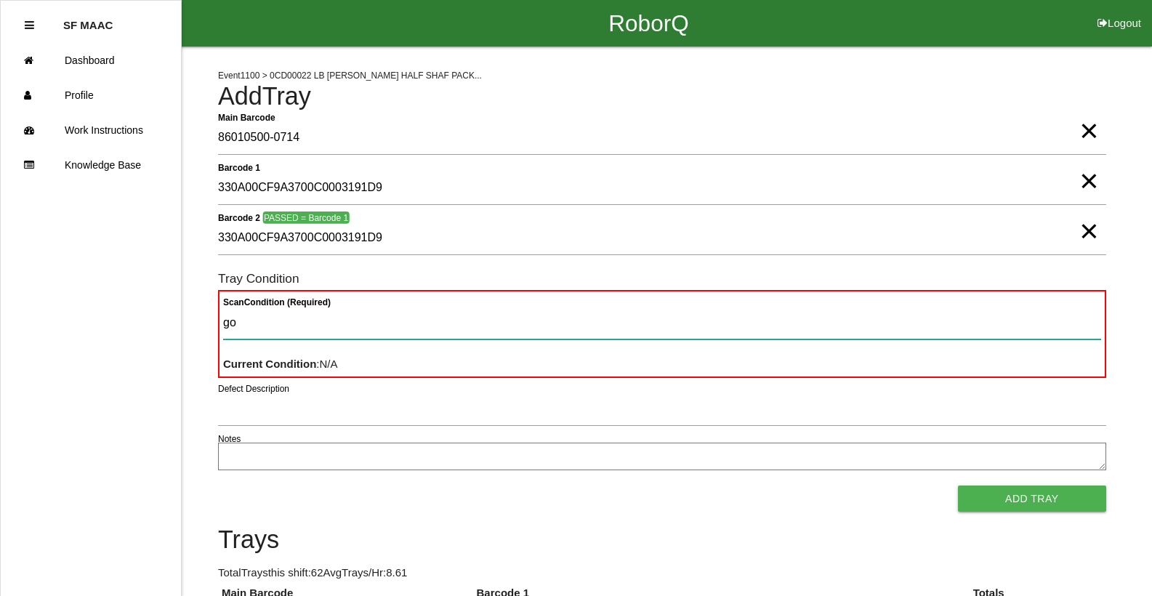
type Condition "goo"
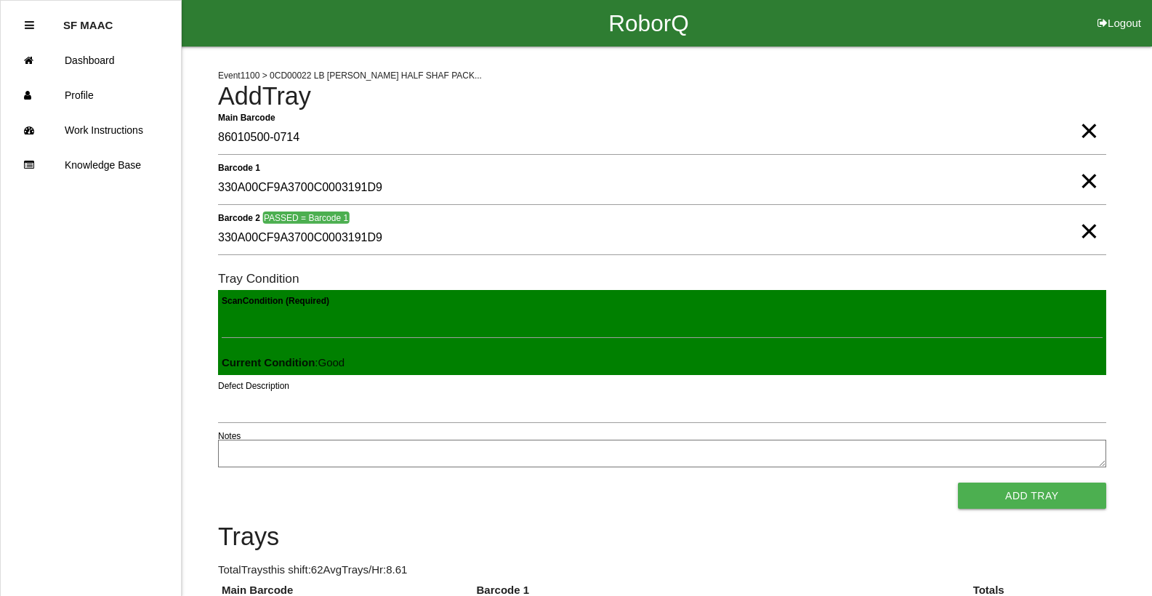
click at [958, 483] on button "Add Tray" at bounding box center [1032, 496] width 148 height 26
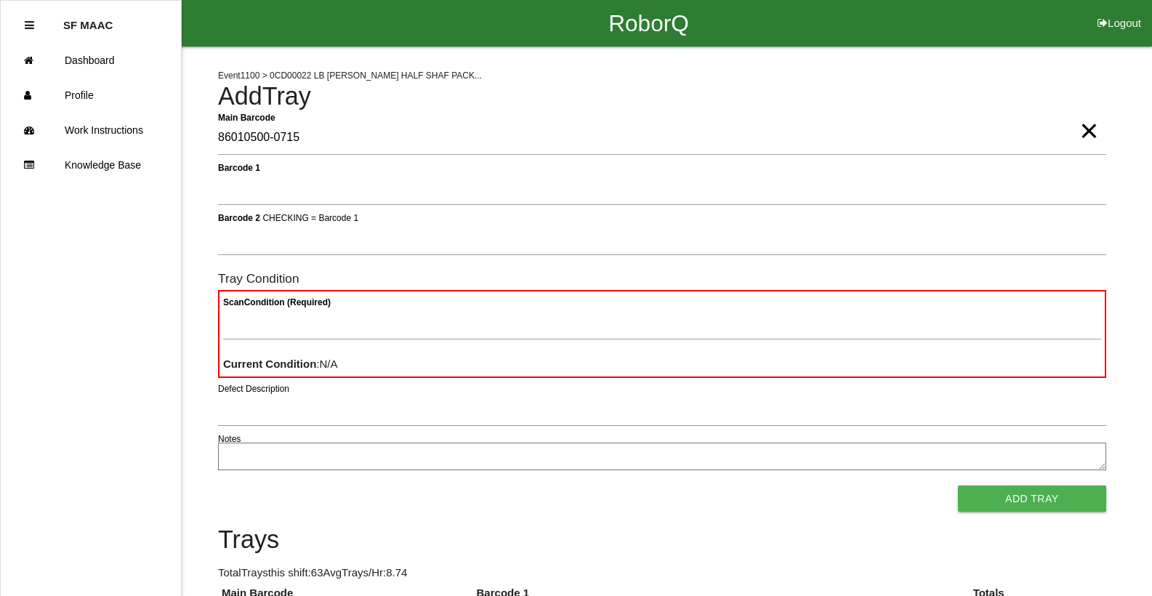
type Barcode "86010500-0715"
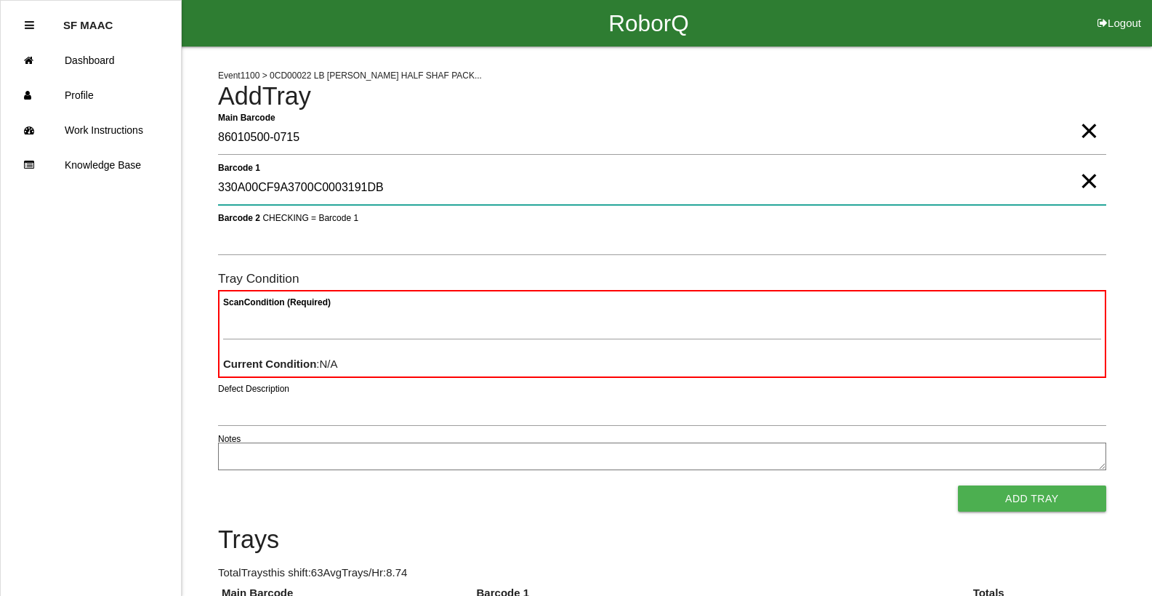
type 1 "330A00CF9A3700C0003191DB"
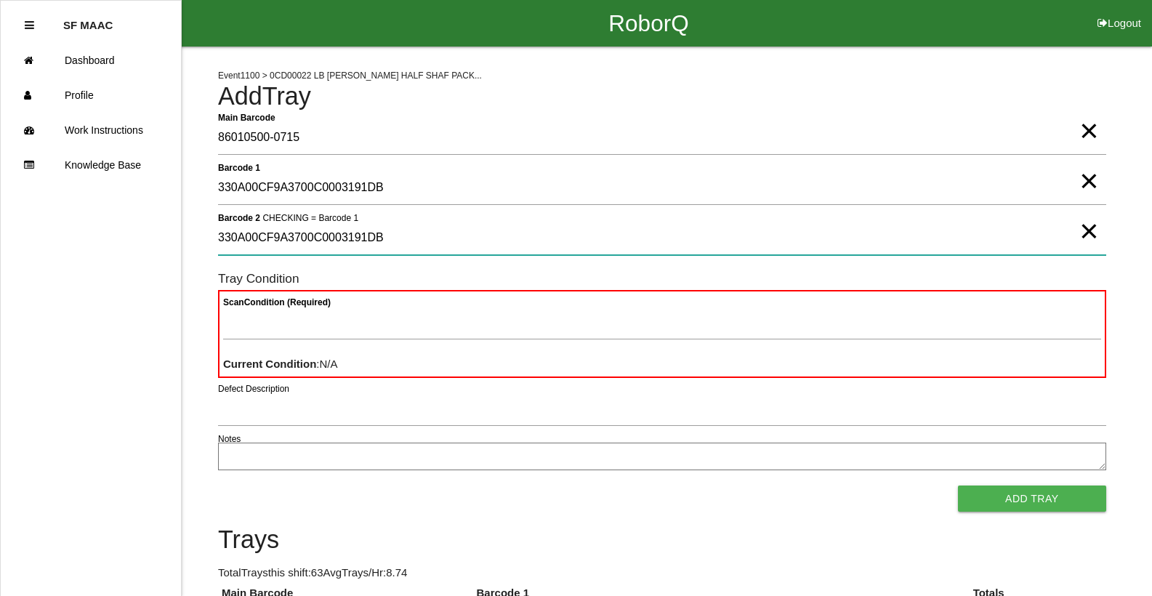
type 2 "330A00CF9A3700C0003191DB"
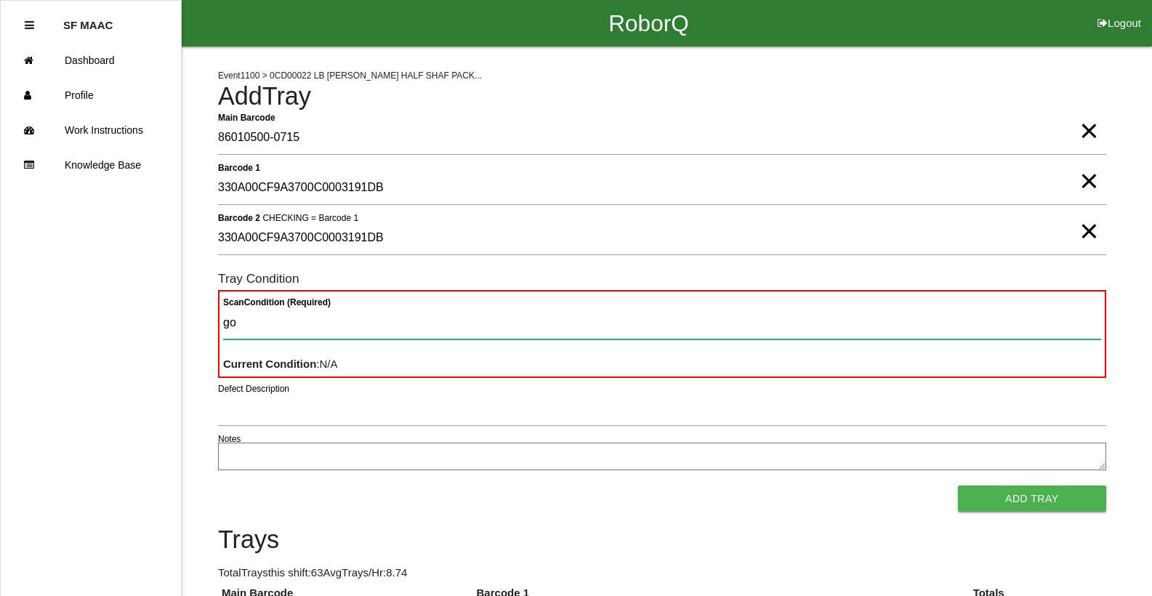
type Condition "goo"
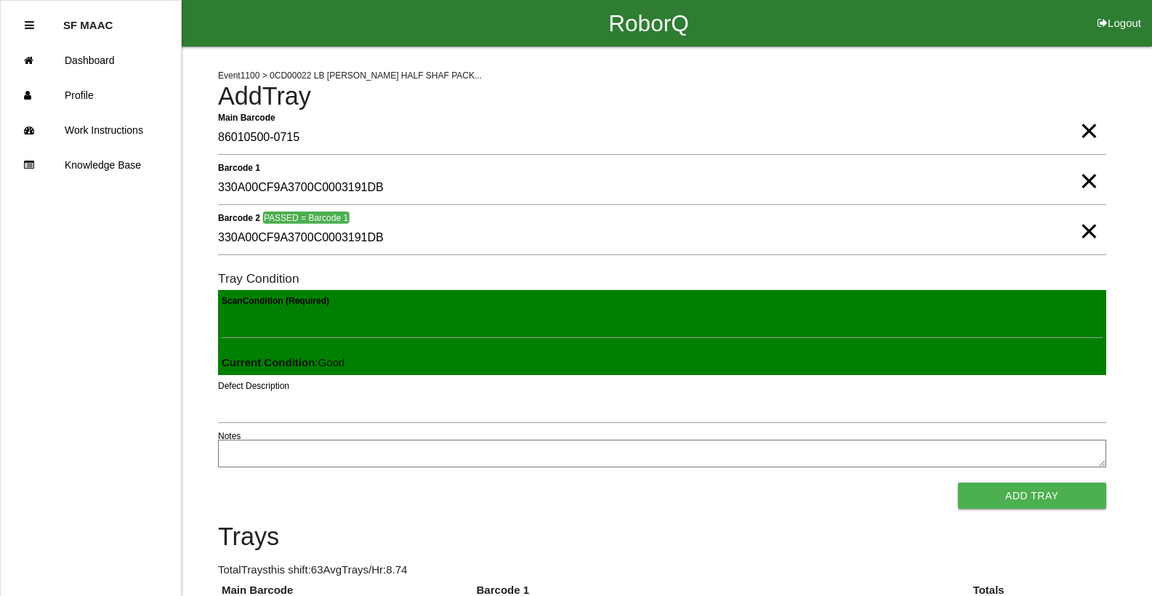
click at [958, 483] on button "Add Tray" at bounding box center [1032, 496] width 148 height 26
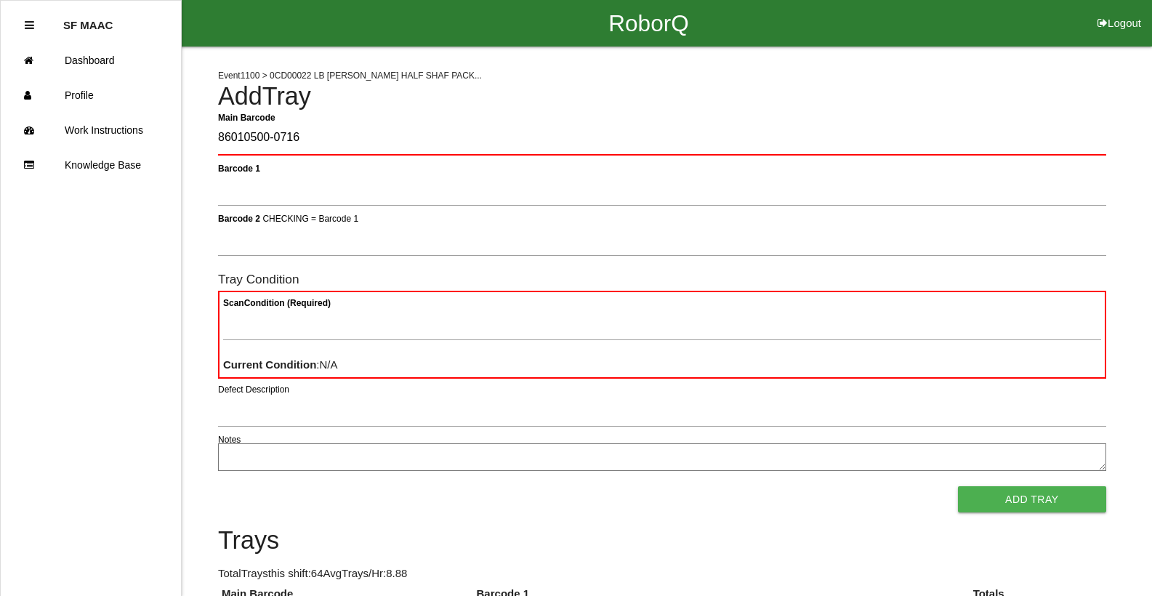
type Barcode "86010500-0716"
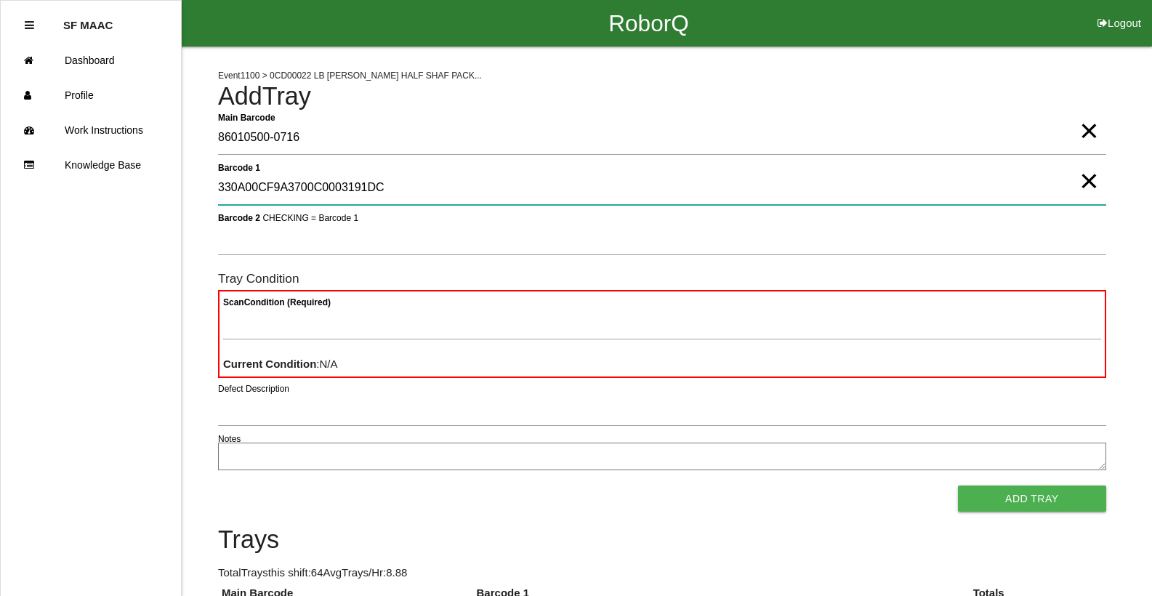
type 1 "330A00CF9A3700C0003191DC"
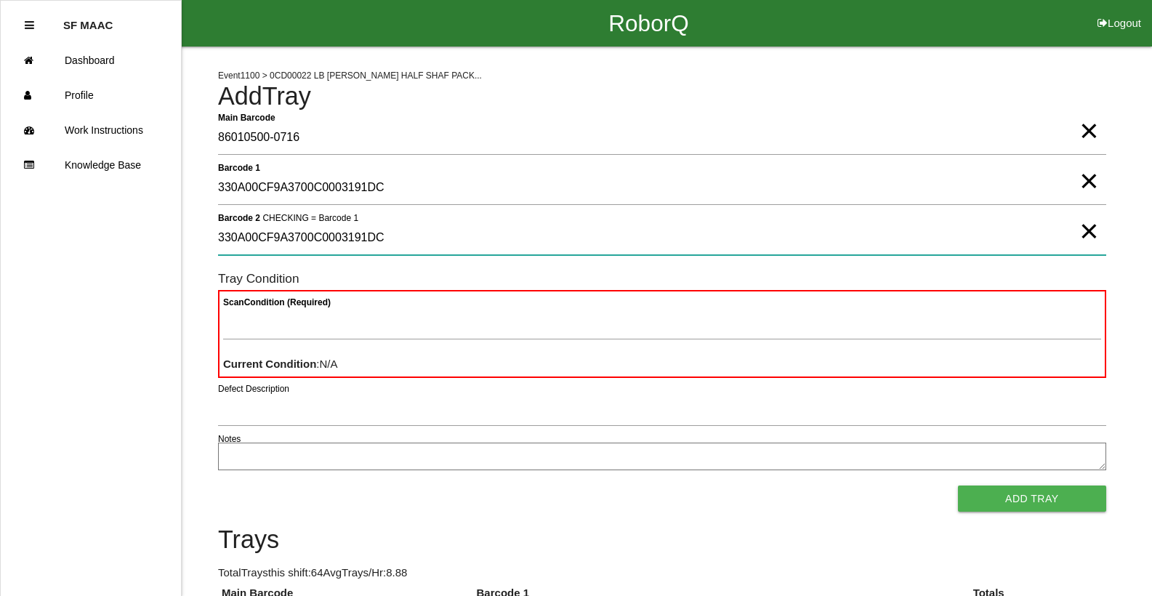
type 2 "330A00CF9A3700C0003191DC"
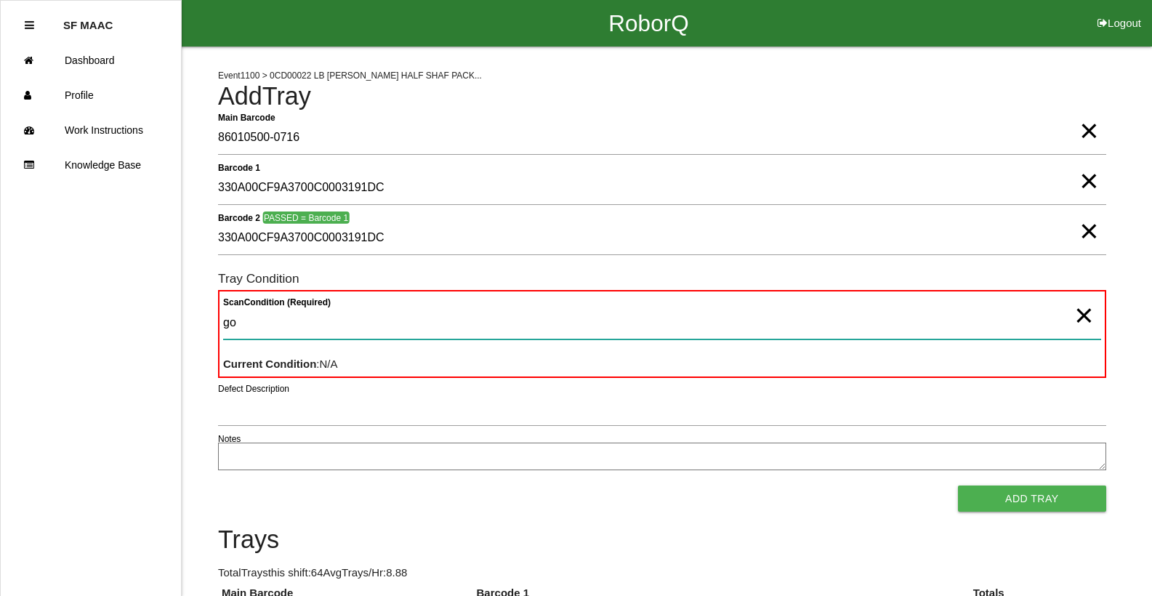
type Condition "goo"
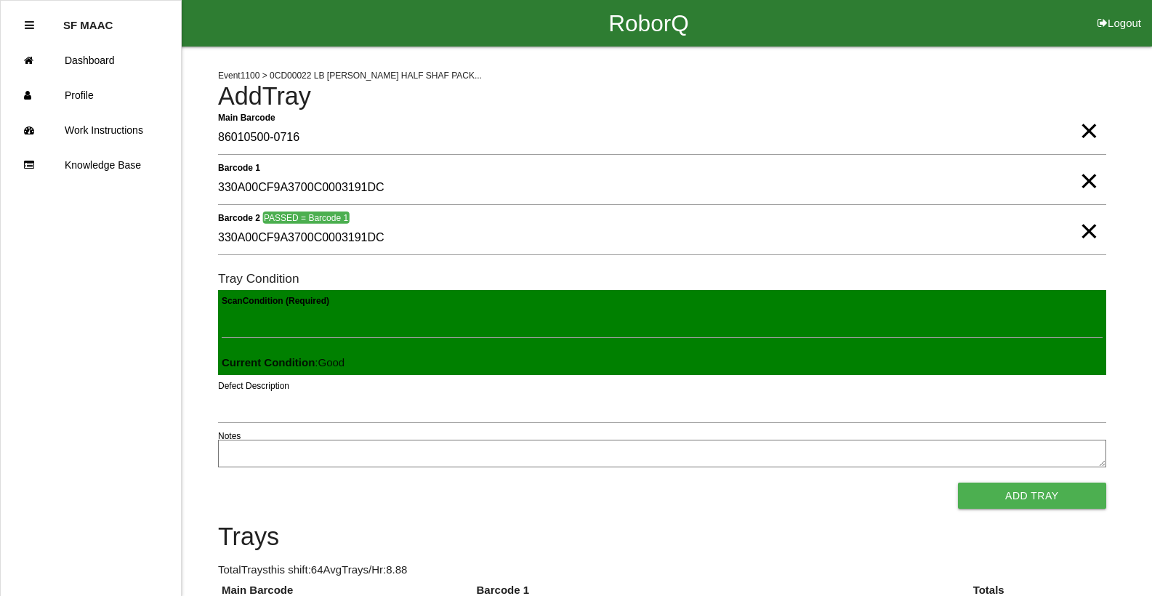
click at [958, 483] on button "Add Tray" at bounding box center [1032, 496] width 148 height 26
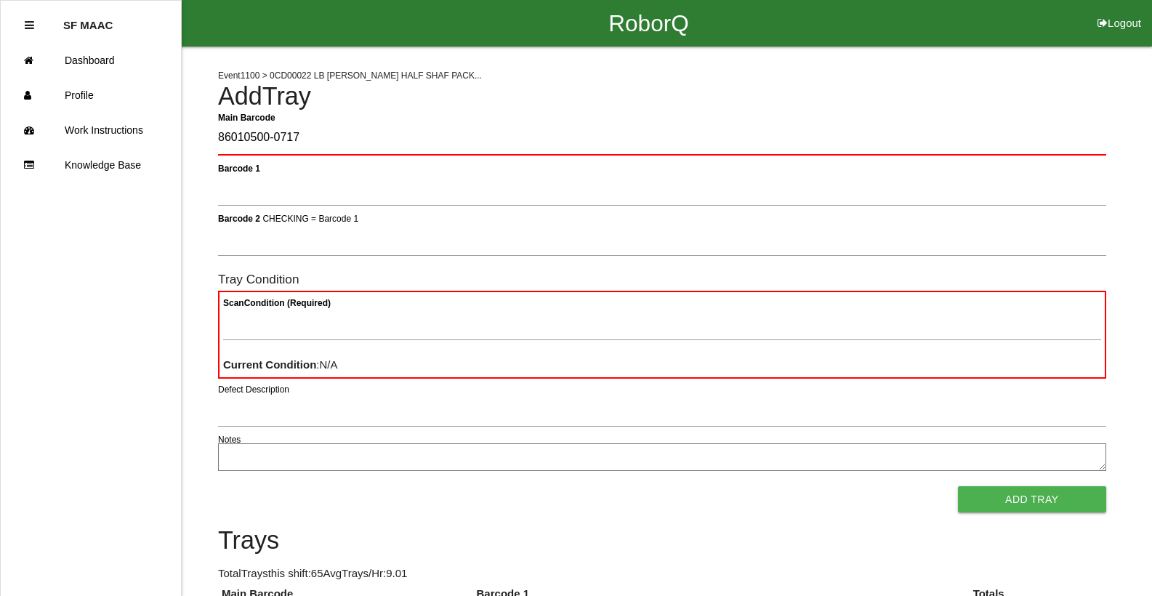
type Barcode "86010500-0717"
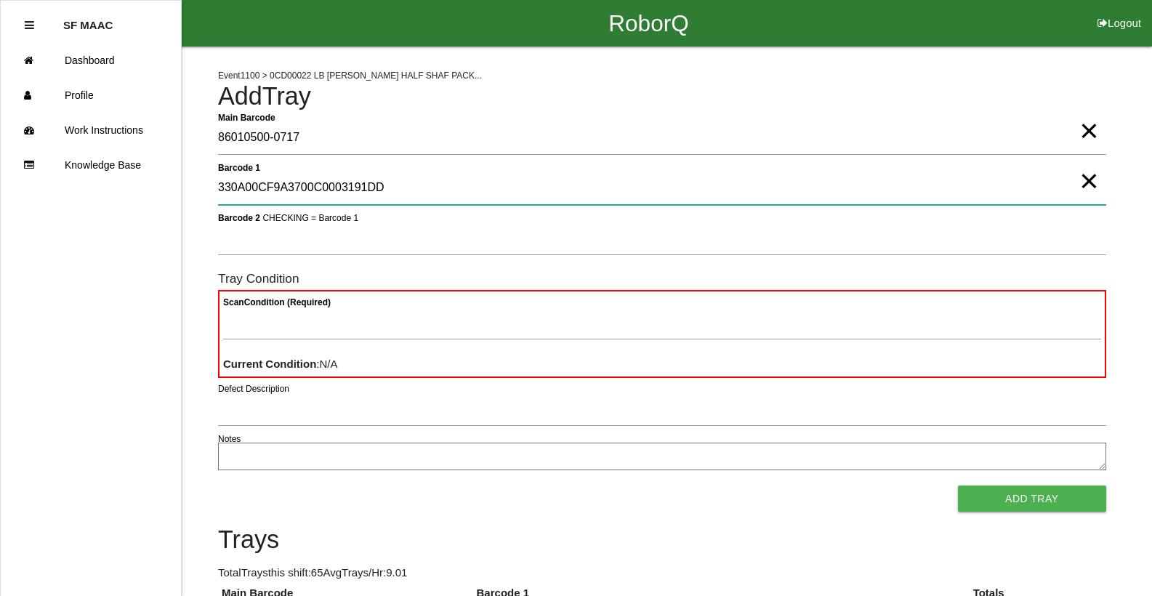
type 1 "330A00CF9A3700C0003191DD"
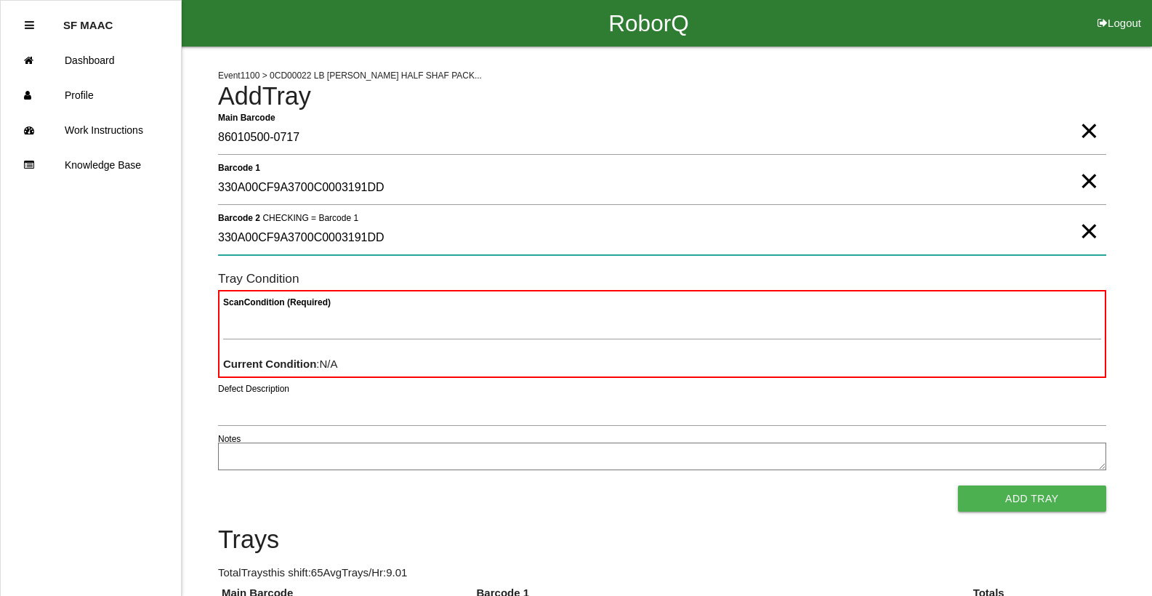
type 2 "330A00CF9A3700C0003191DD"
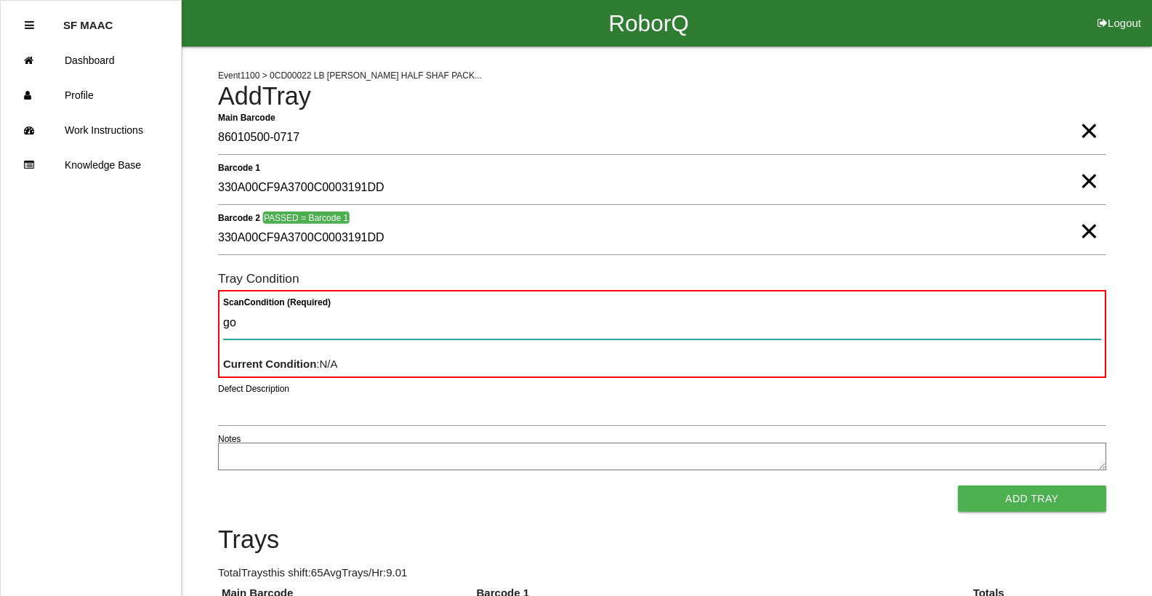
type Condition "goo"
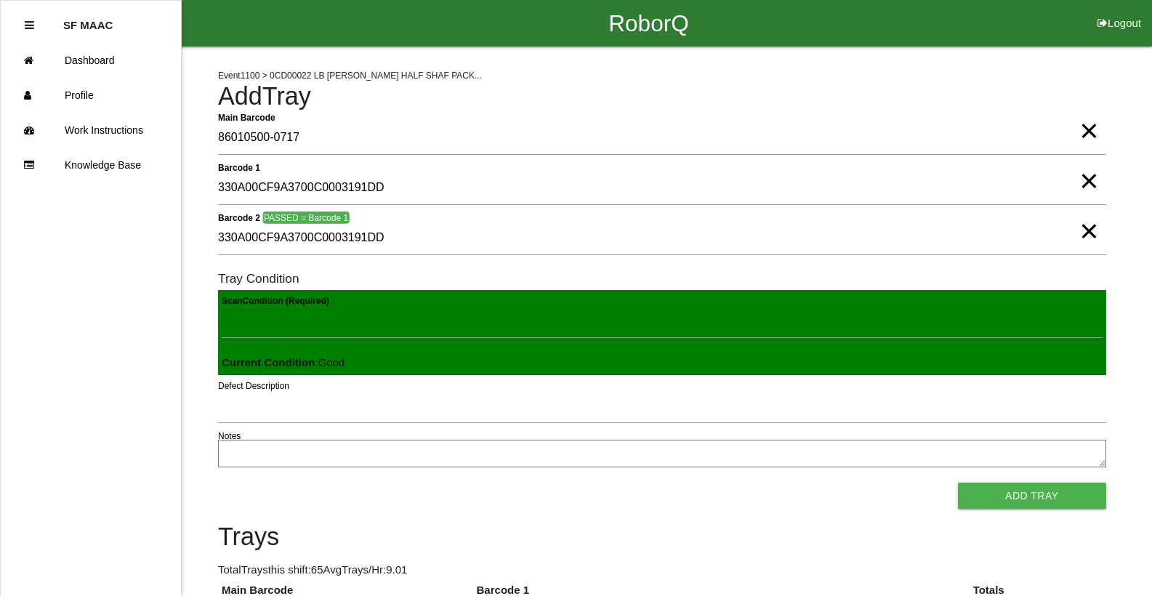
click at [958, 483] on button "Add Tray" at bounding box center [1032, 496] width 148 height 26
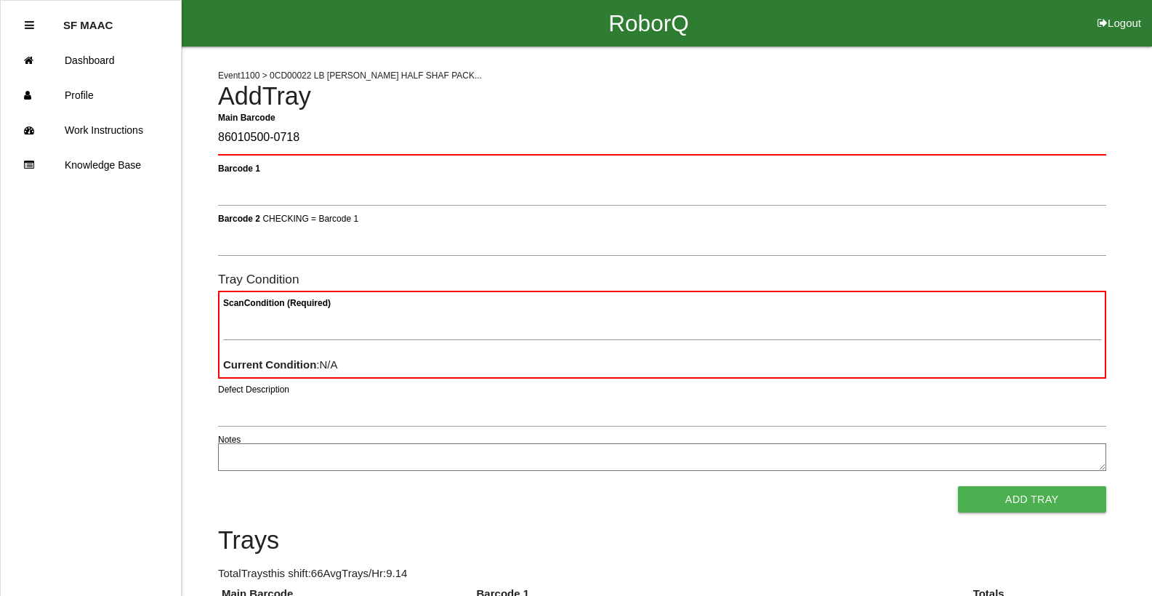
type Barcode "86010500-0718"
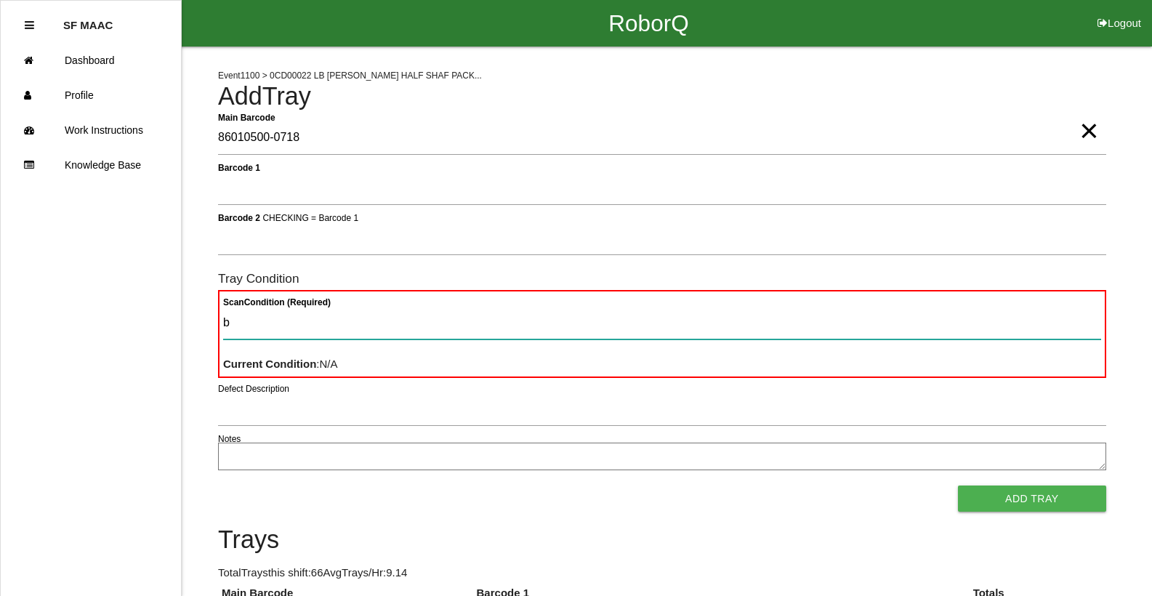
type Condition "ba"
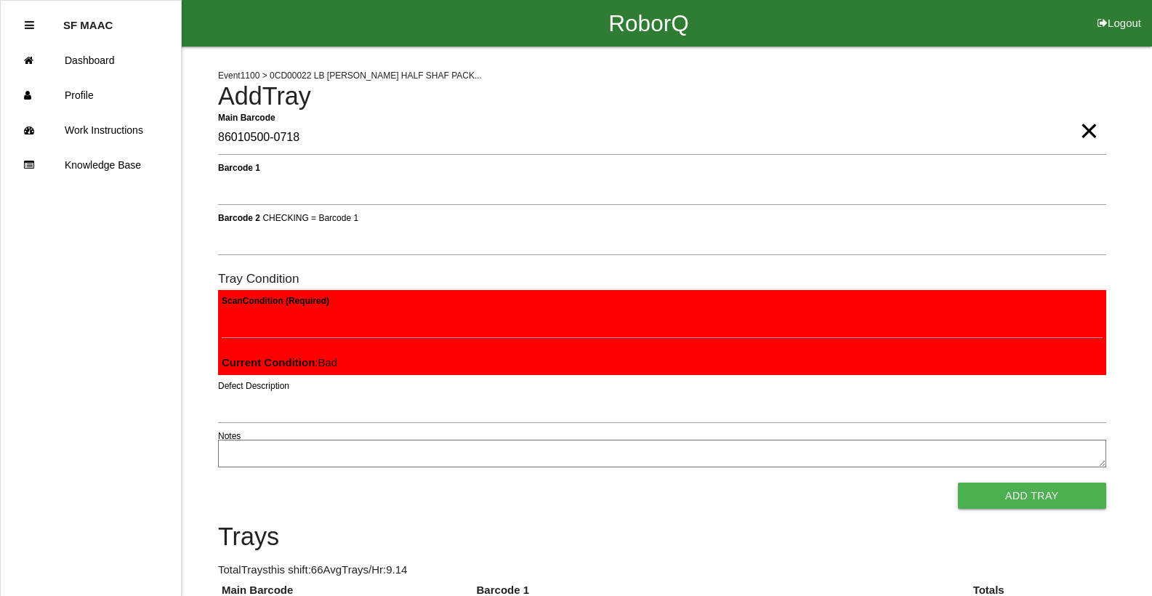
click at [958, 483] on button "Add Tray" at bounding box center [1032, 496] width 148 height 26
